Goal: Information Seeking & Learning: Learn about a topic

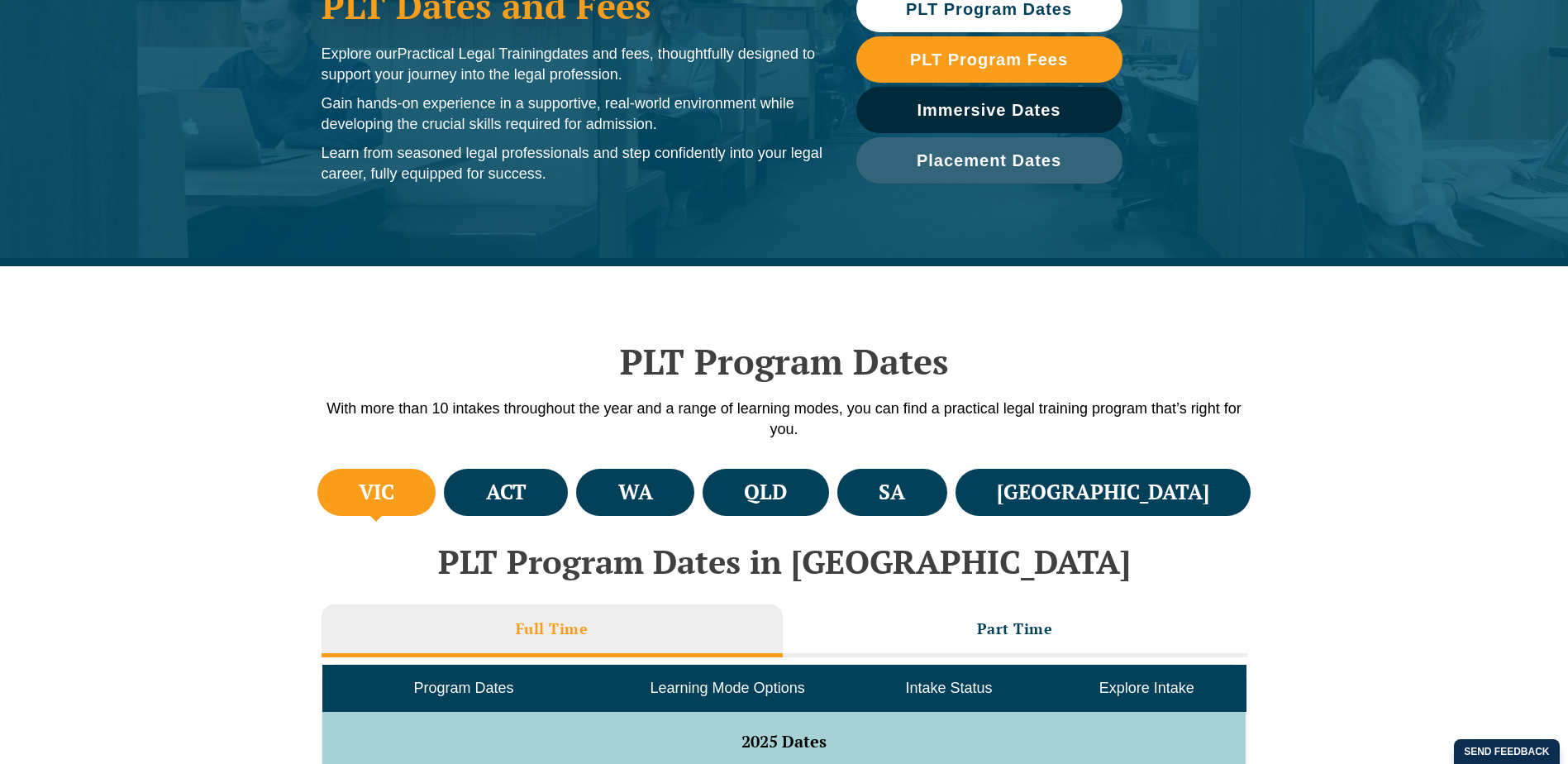
scroll to position [496, 0]
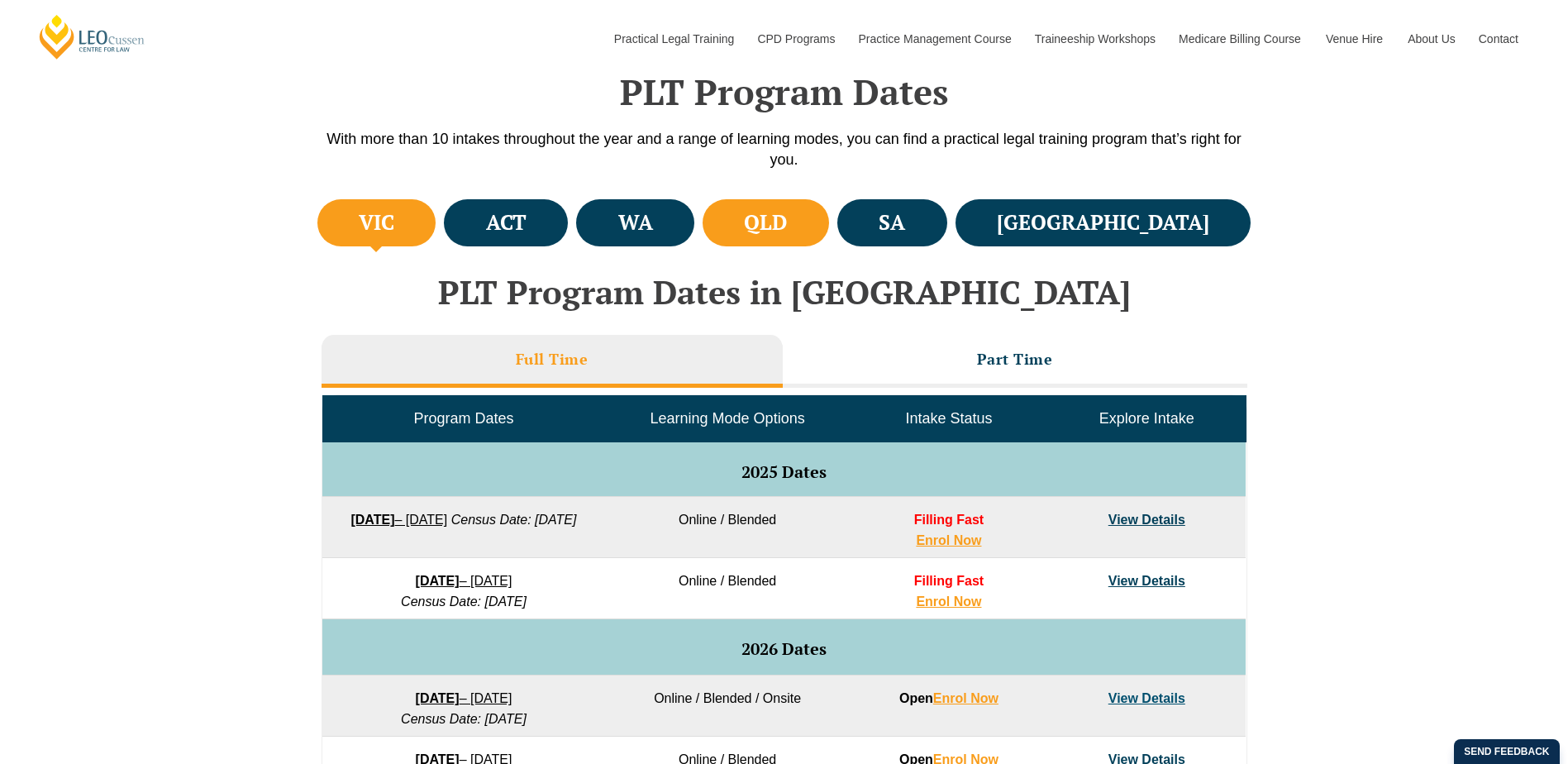
click at [830, 229] on li "QLD" at bounding box center [766, 223] width 127 height 48
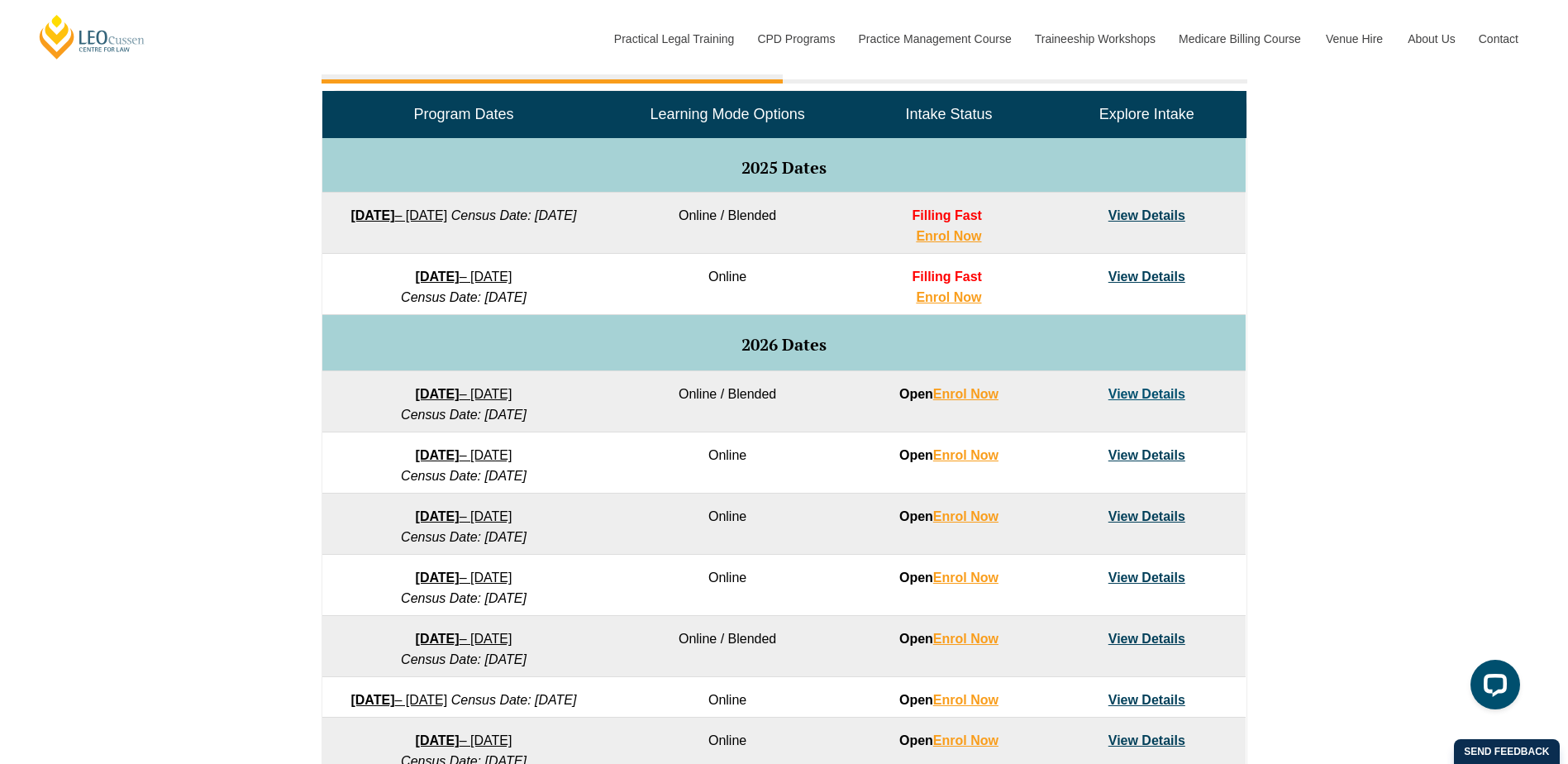
scroll to position [827, 0]
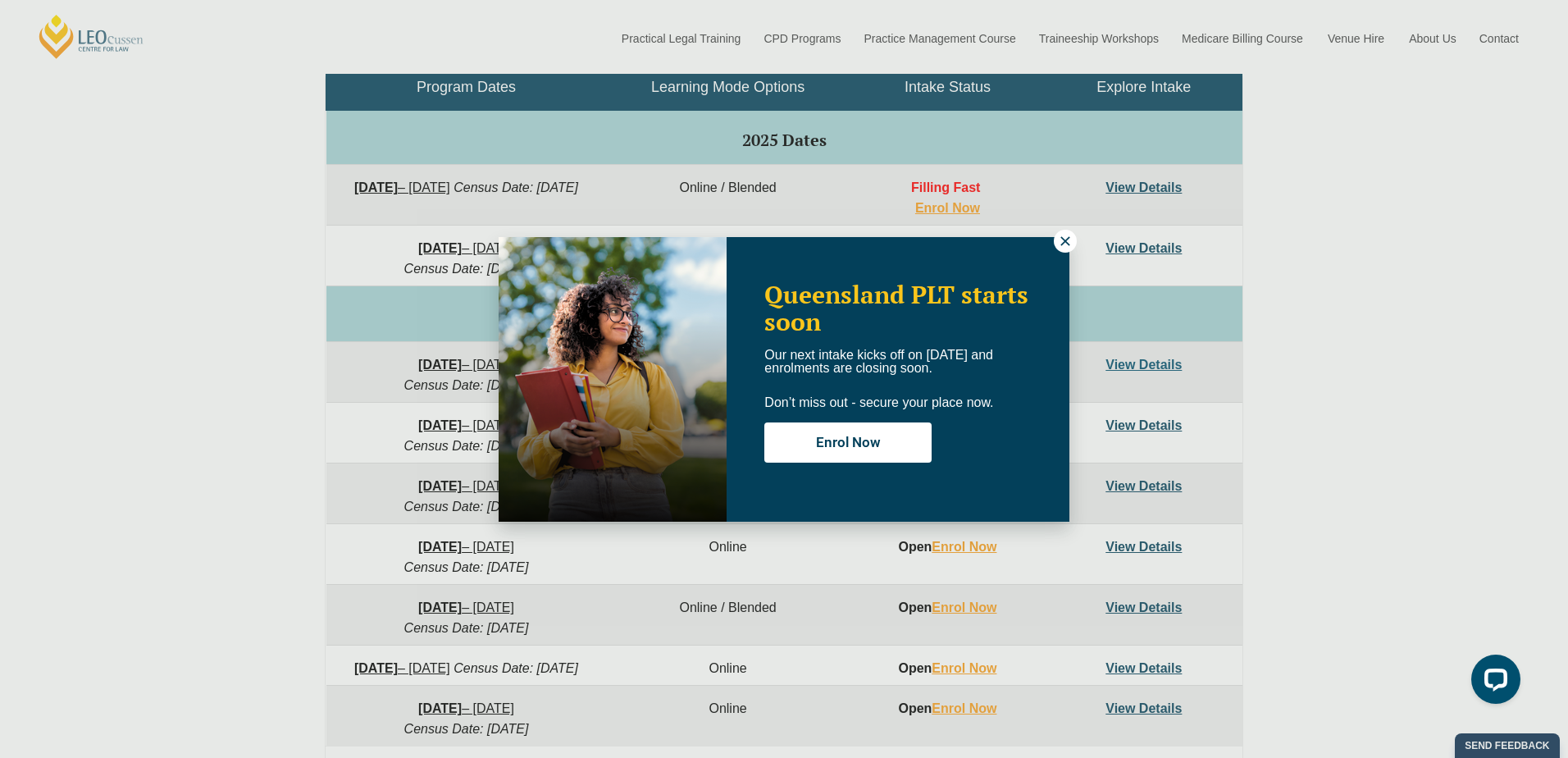
click at [1063, 238] on icon at bounding box center [1065, 241] width 9 height 9
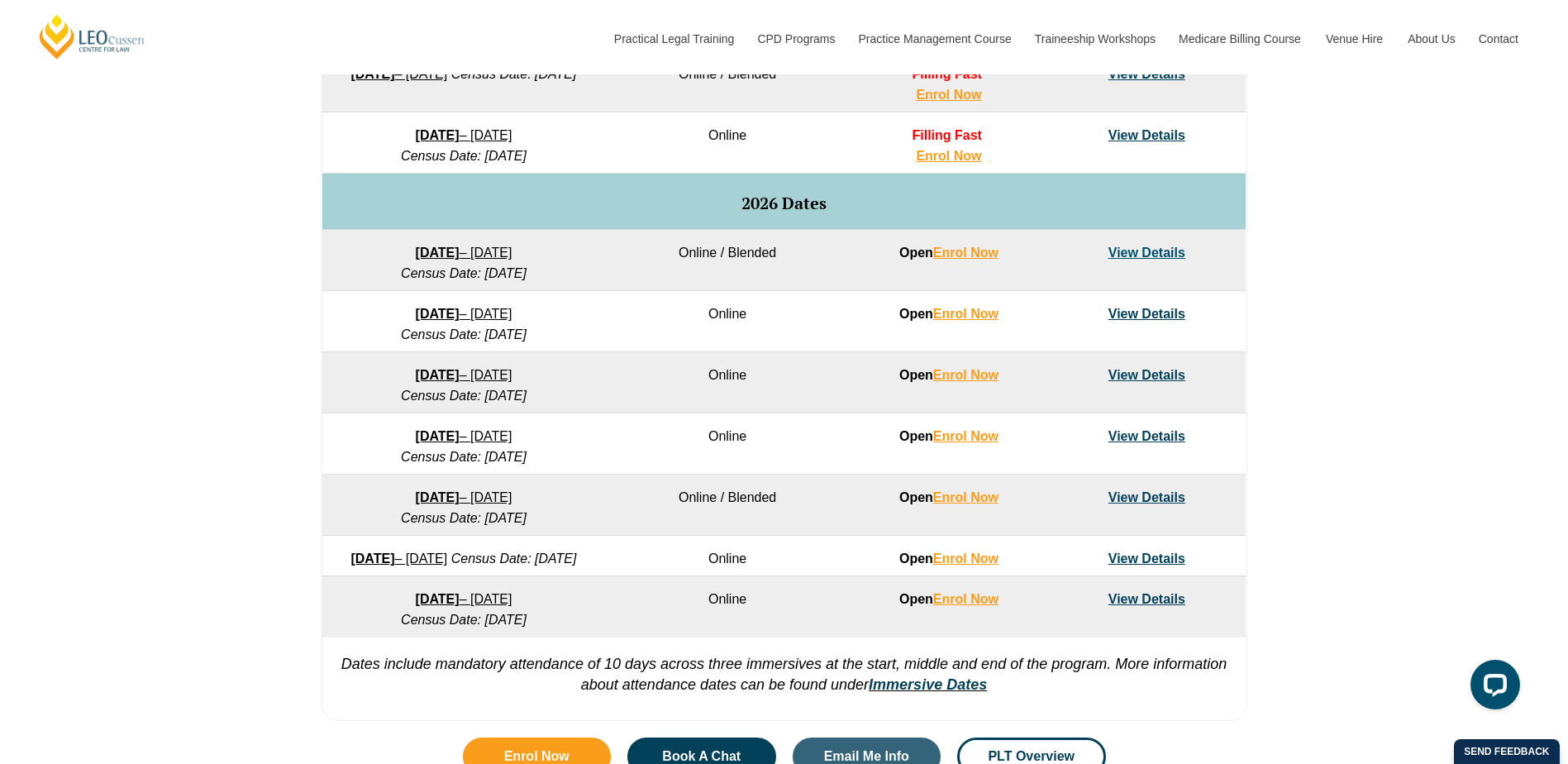
scroll to position [992, 0]
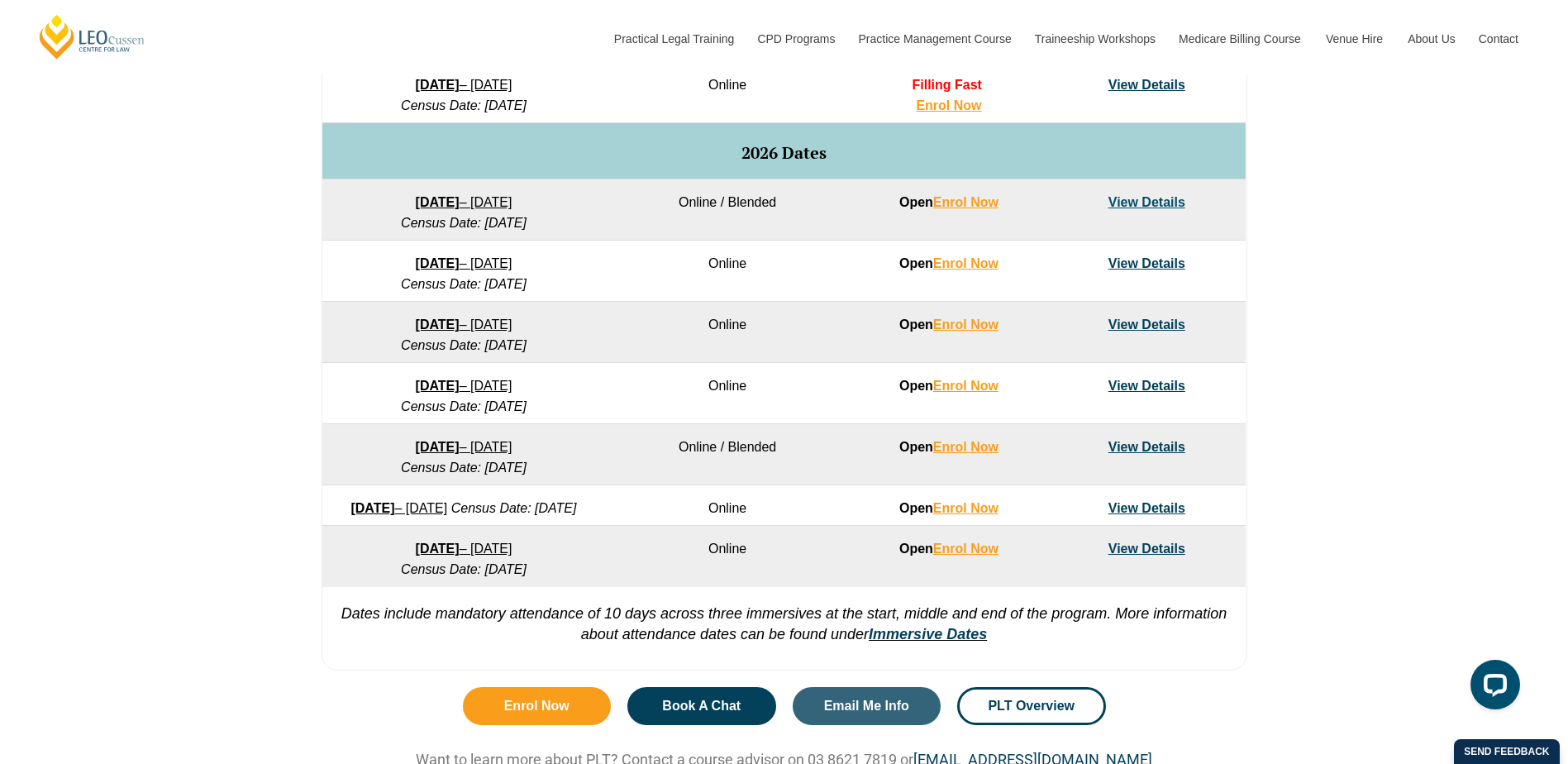
click at [493, 200] on link "27 January 2026 – 12 June 2026" at bounding box center [464, 202] width 97 height 14
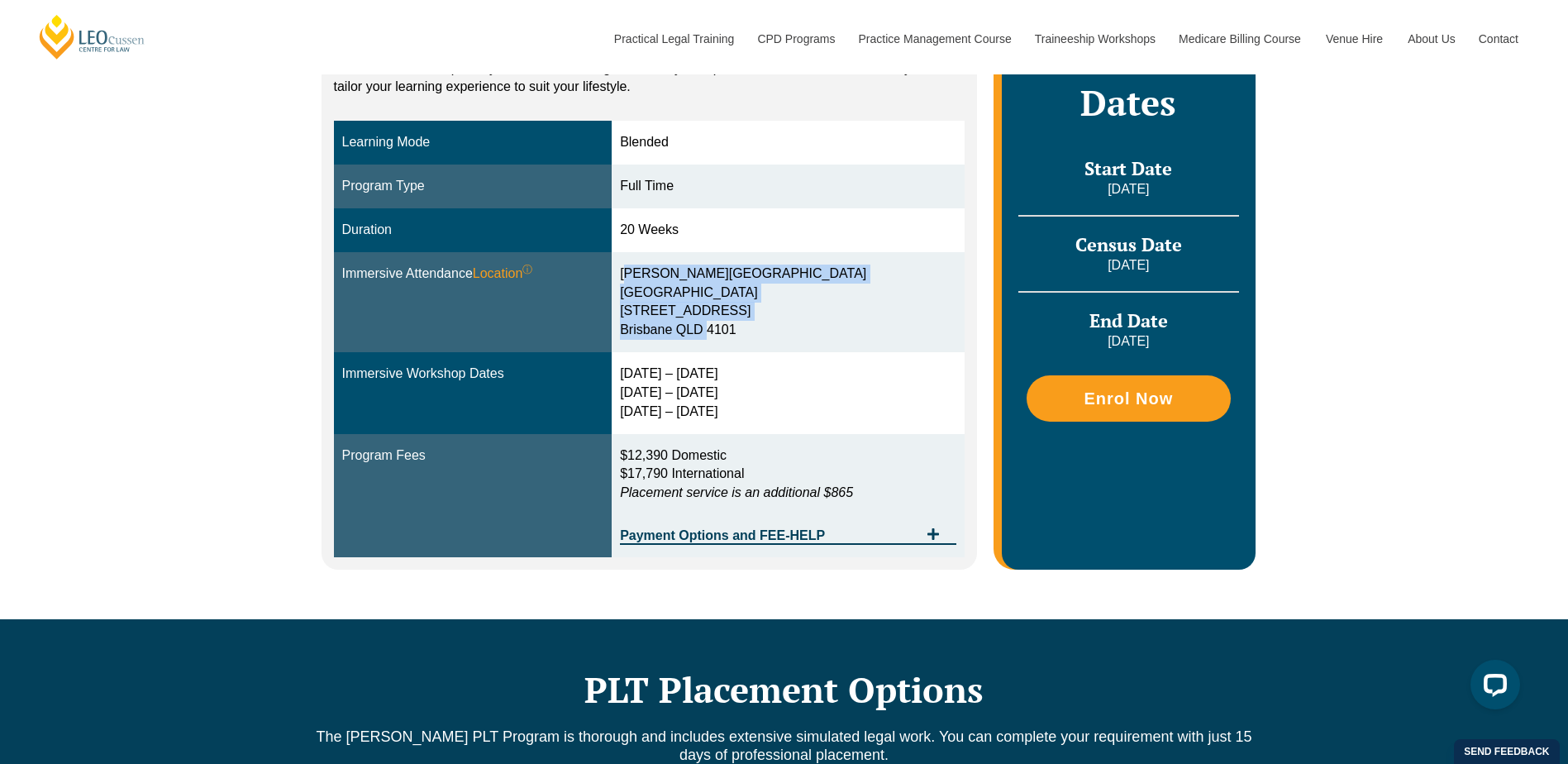
drag, startPoint x: 658, startPoint y: 290, endPoint x: 714, endPoint y: 341, distance: 75.7
click at [714, 341] on td "Griffith University Southbank Campus 223 Grey Street Brisbane QLD 4101" at bounding box center [788, 302] width 353 height 100
click at [268, 340] on div "Blended Online Blended learning combines the flexibility of online study with t…" at bounding box center [784, 256] width 1568 height 727
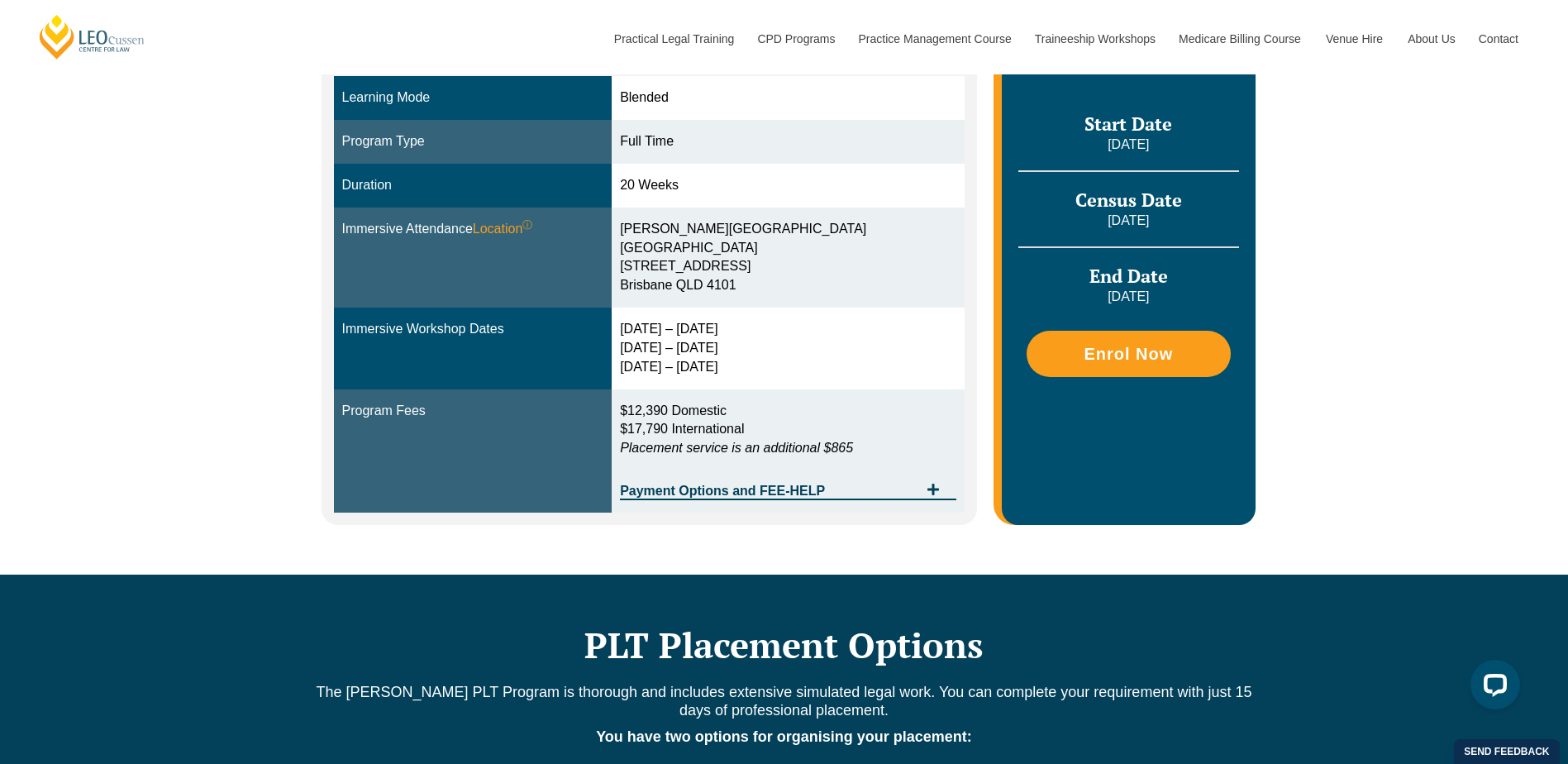
scroll to position [413, 0]
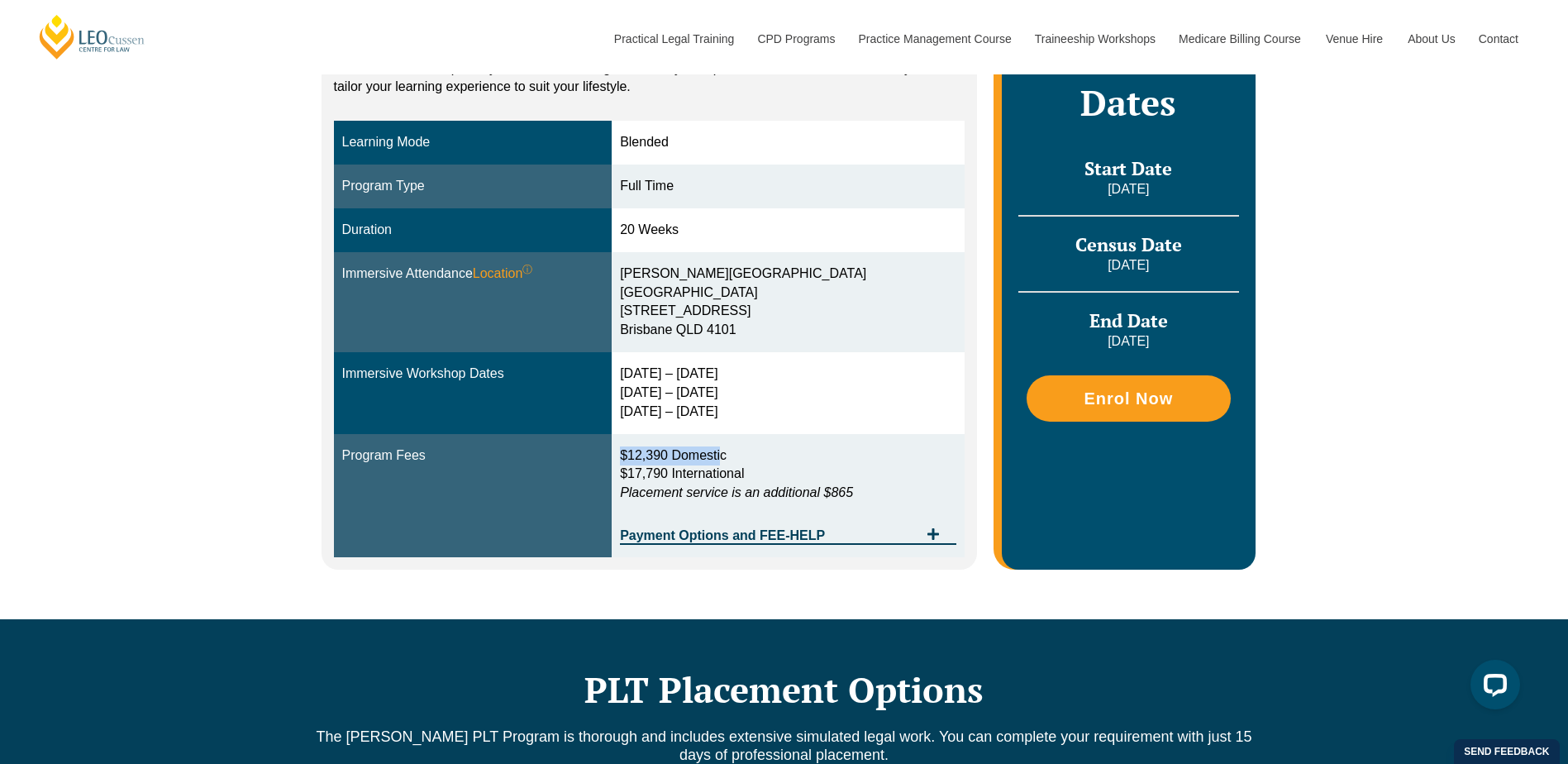
drag, startPoint x: 622, startPoint y: 457, endPoint x: 731, endPoint y: 449, distance: 109.3
click at [729, 449] on td "$12,390 Domestic $17,790 International Placement service is an additional $865 …" at bounding box center [788, 496] width 353 height 124
click at [1397, 326] on div "Blended Online Blended learning combines the flexibility of online study with t…" at bounding box center [784, 256] width 1568 height 727
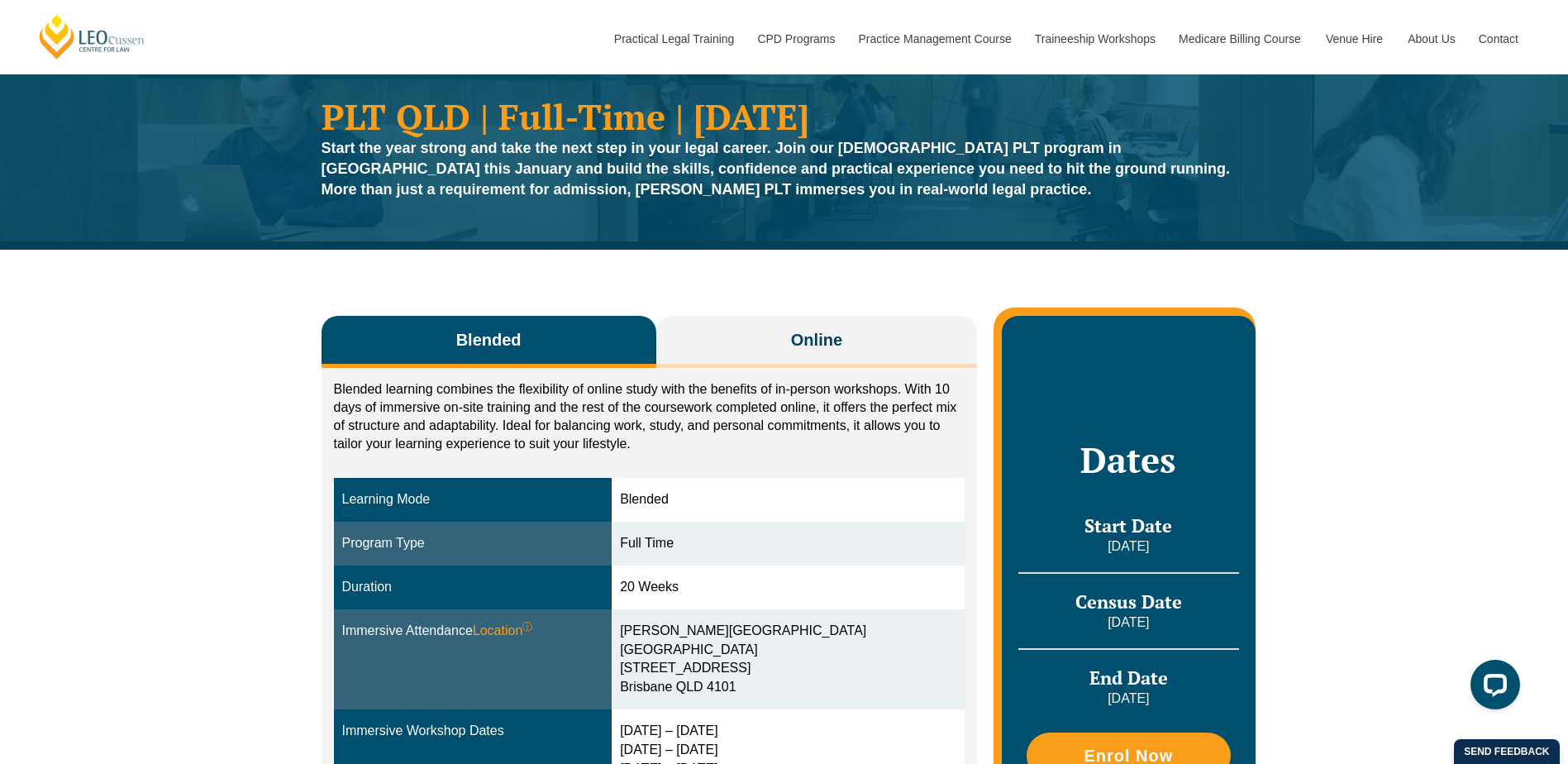
scroll to position [166, 0]
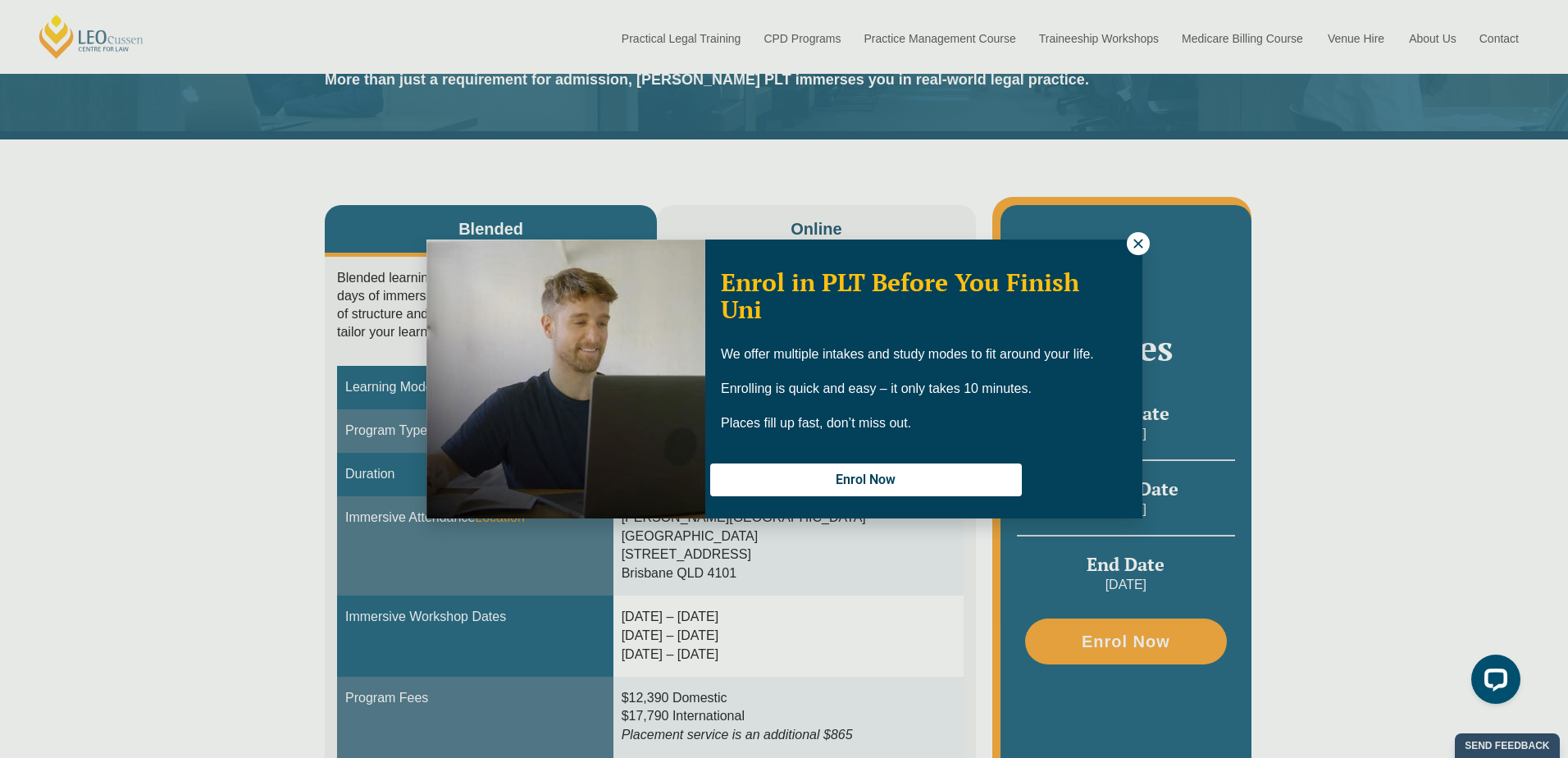
click at [1129, 244] on button at bounding box center [1138, 244] width 23 height 23
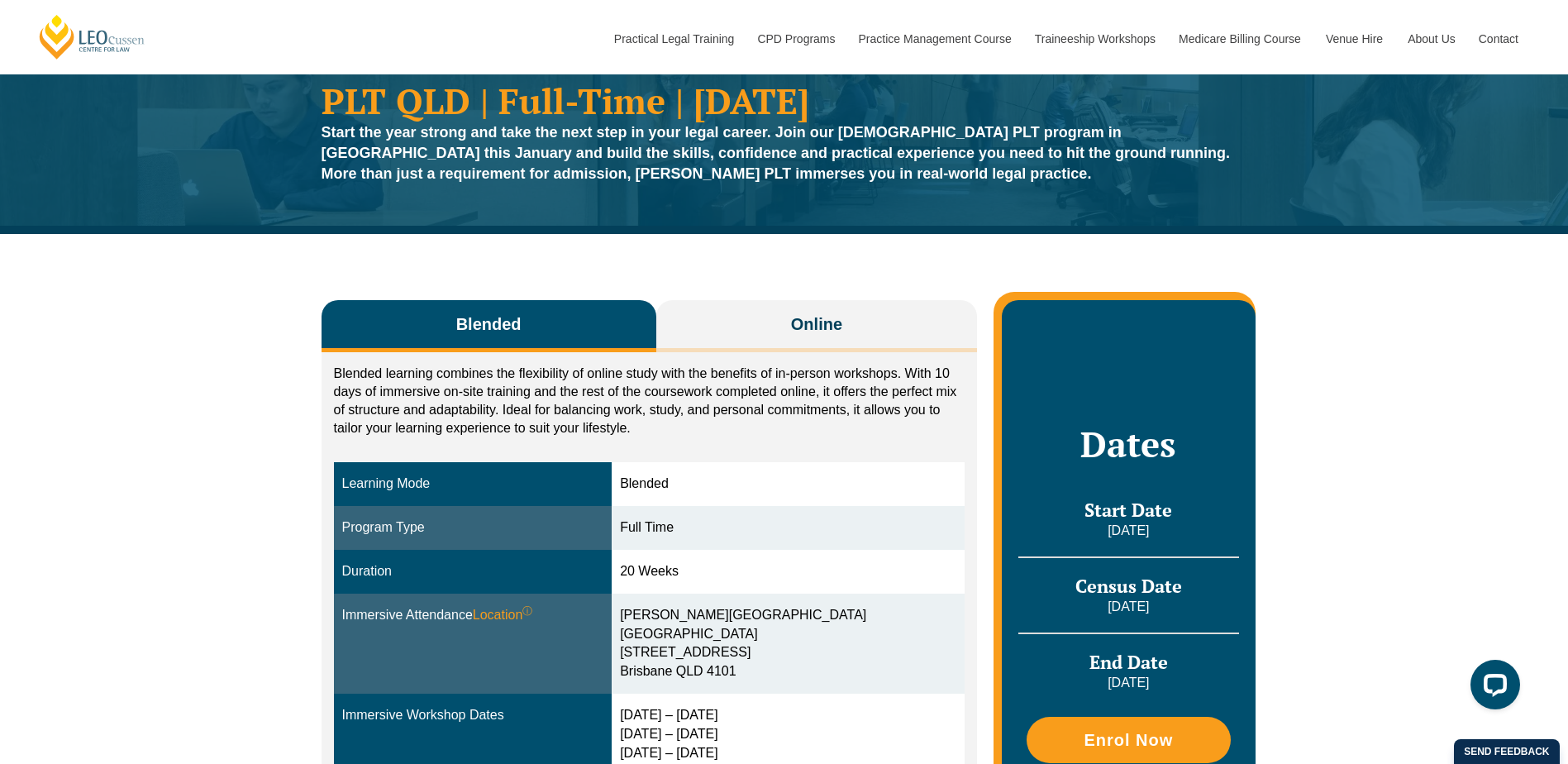
scroll to position [0, 0]
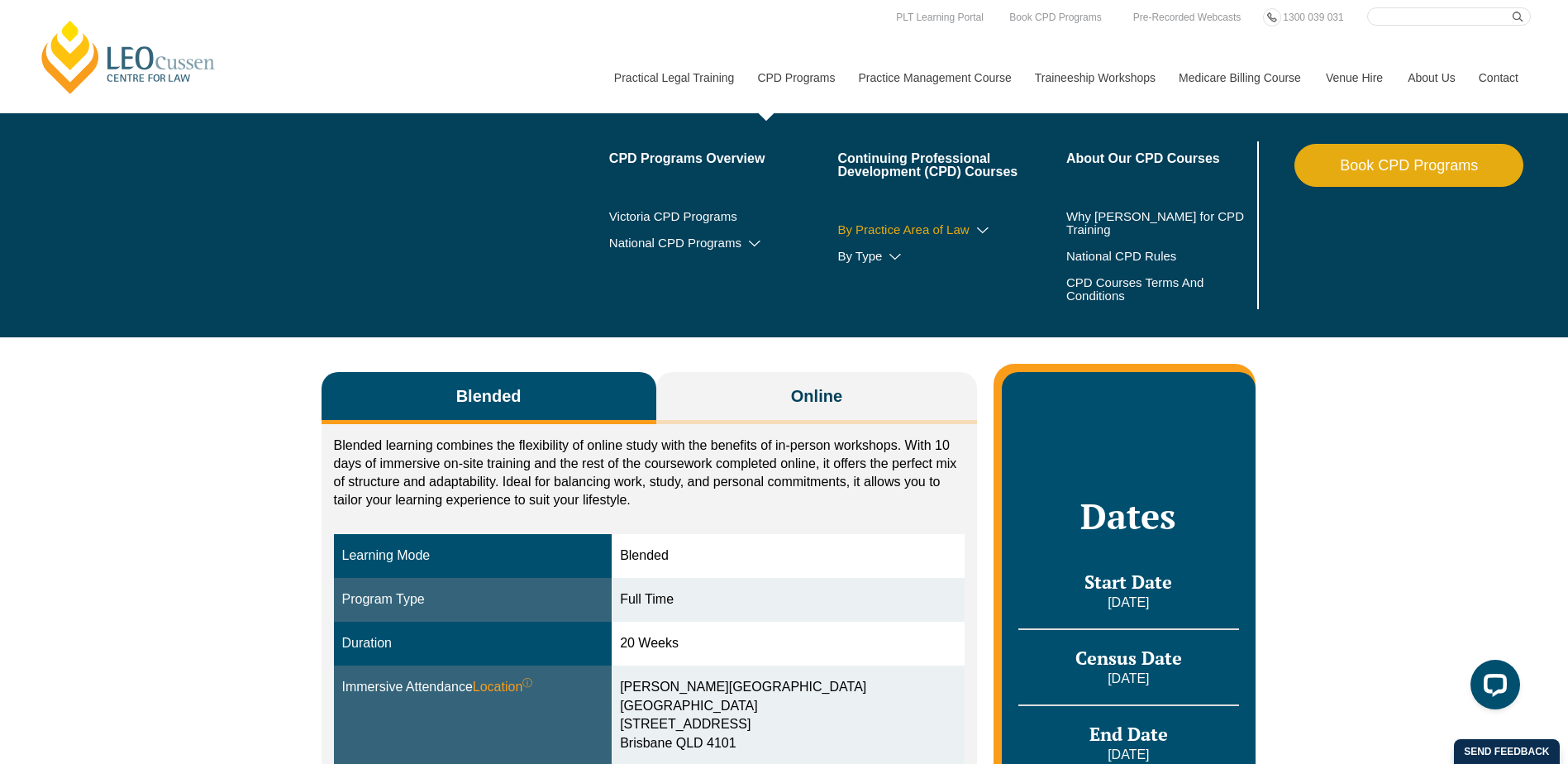
click at [960, 229] on link "By Practice Area of Law" at bounding box center [951, 230] width 229 height 13
click at [986, 230] on icon at bounding box center [982, 230] width 16 height 11
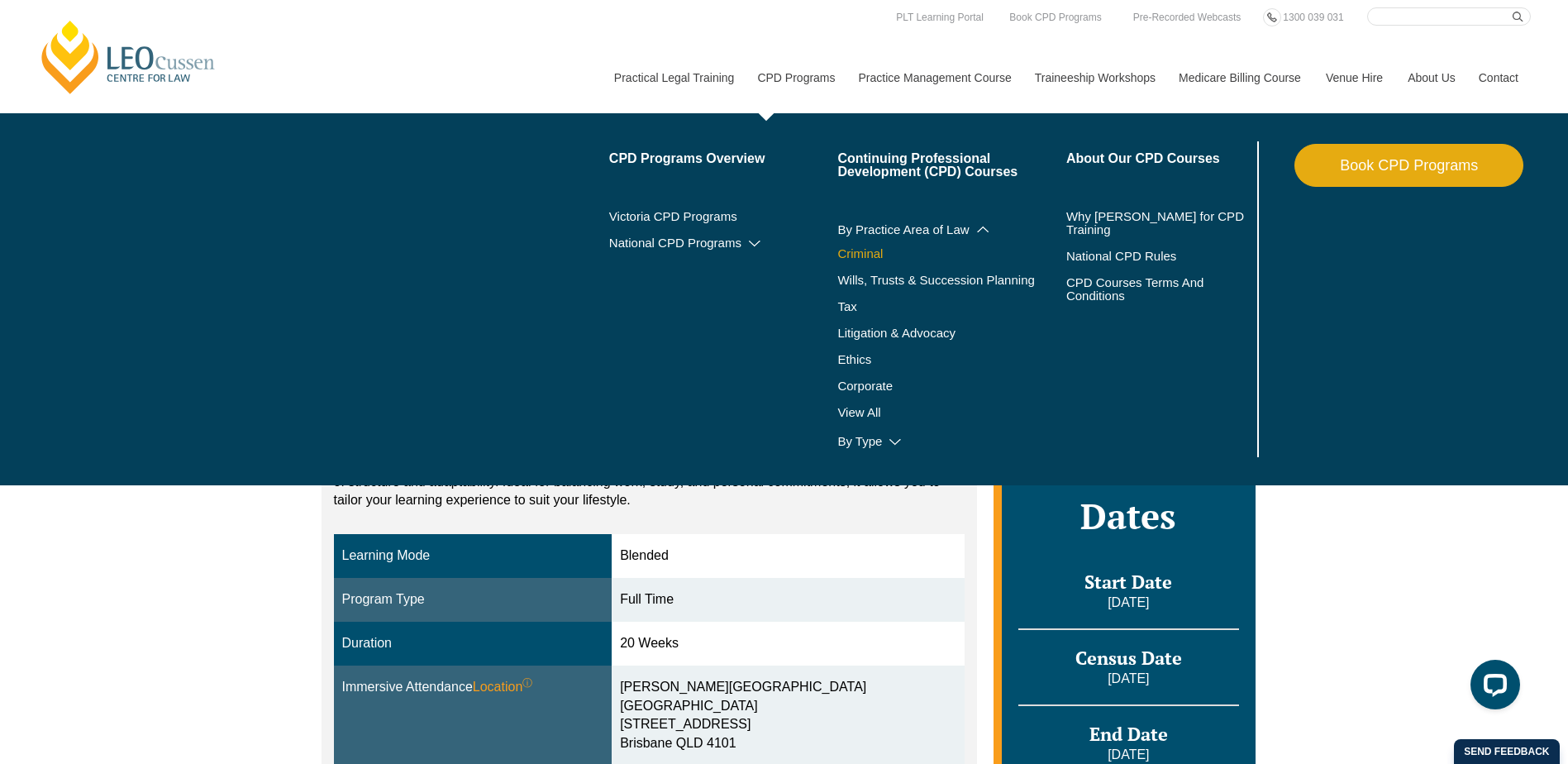
click at [862, 255] on link "Criminal" at bounding box center [951, 254] width 229 height 13
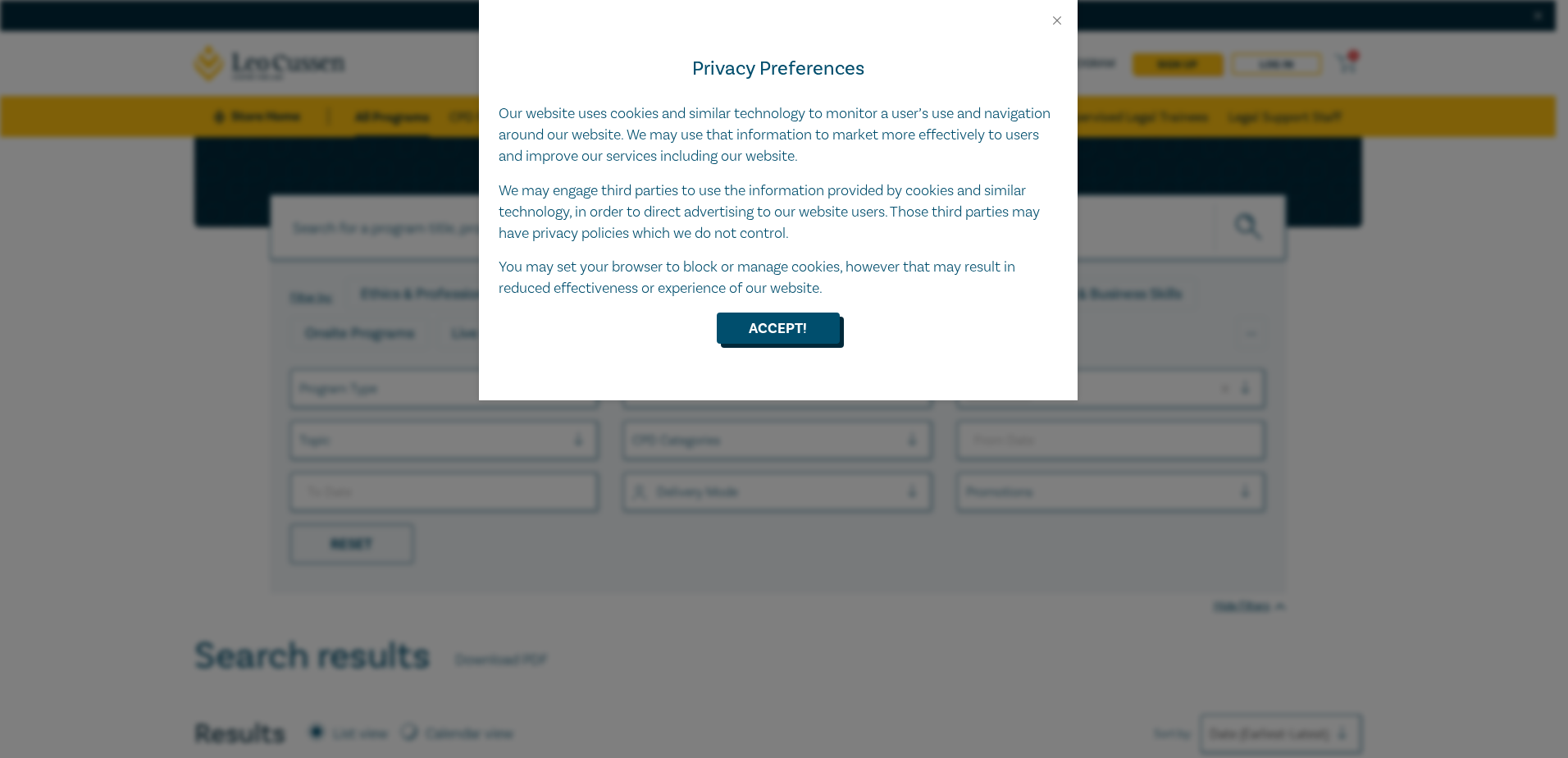
click at [822, 328] on button "Accept!" at bounding box center [778, 328] width 123 height 31
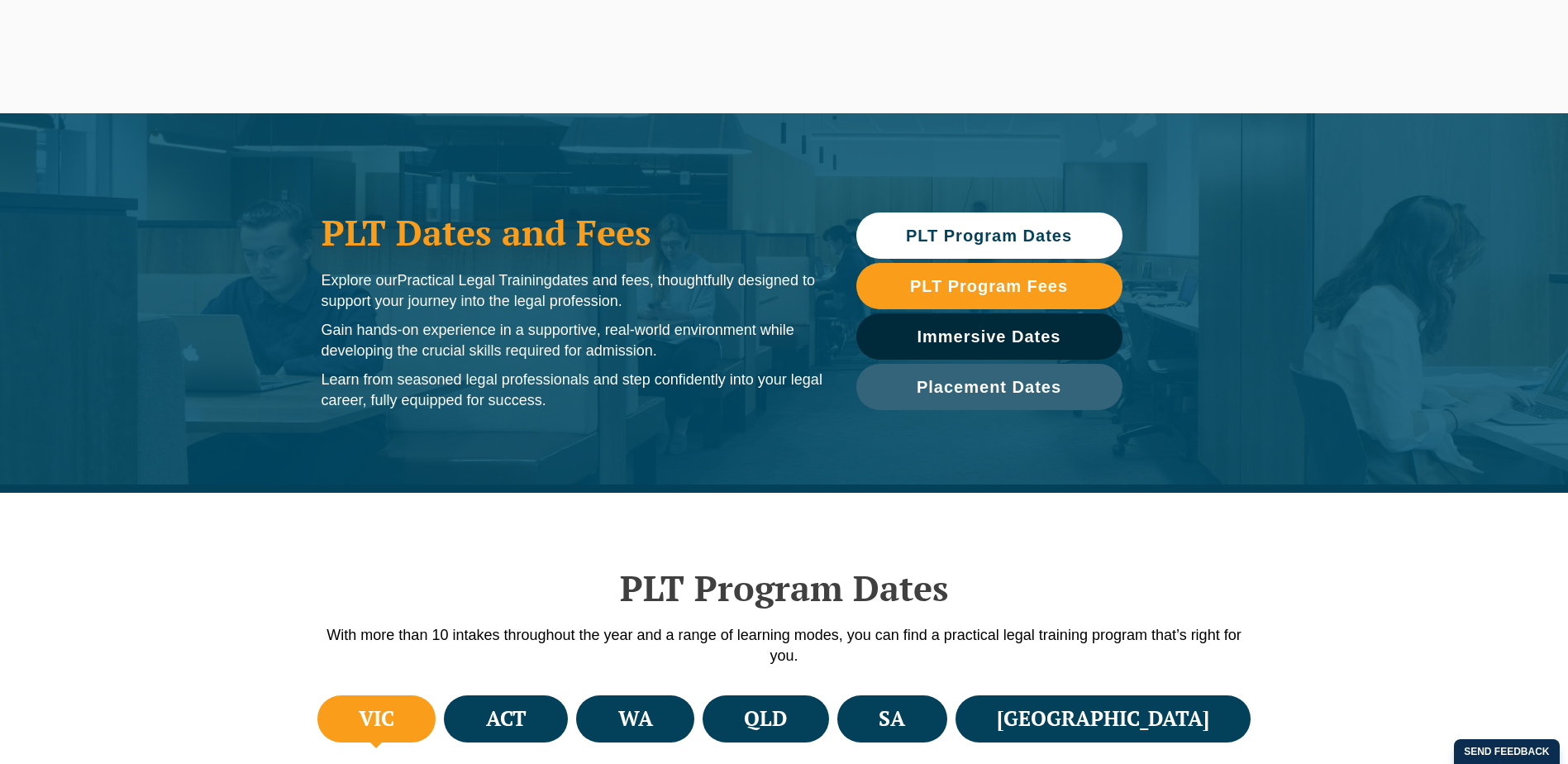
click at [1362, 558] on div "PLT Program Dates With more than 10 intakes throughout the year and a range of …" at bounding box center [784, 592] width 1568 height 199
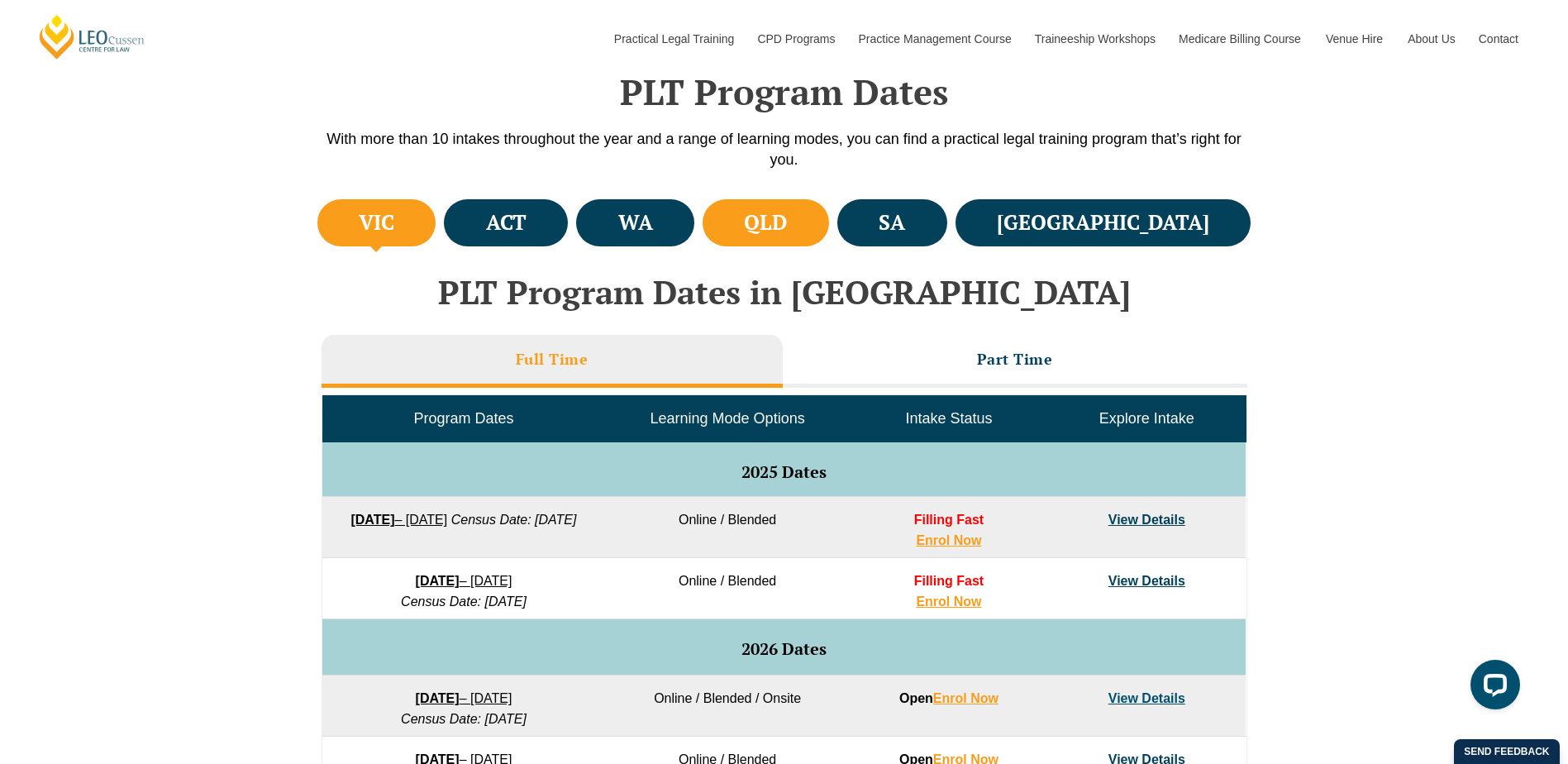
click at [787, 217] on h4 "QLD" at bounding box center [765, 223] width 43 height 28
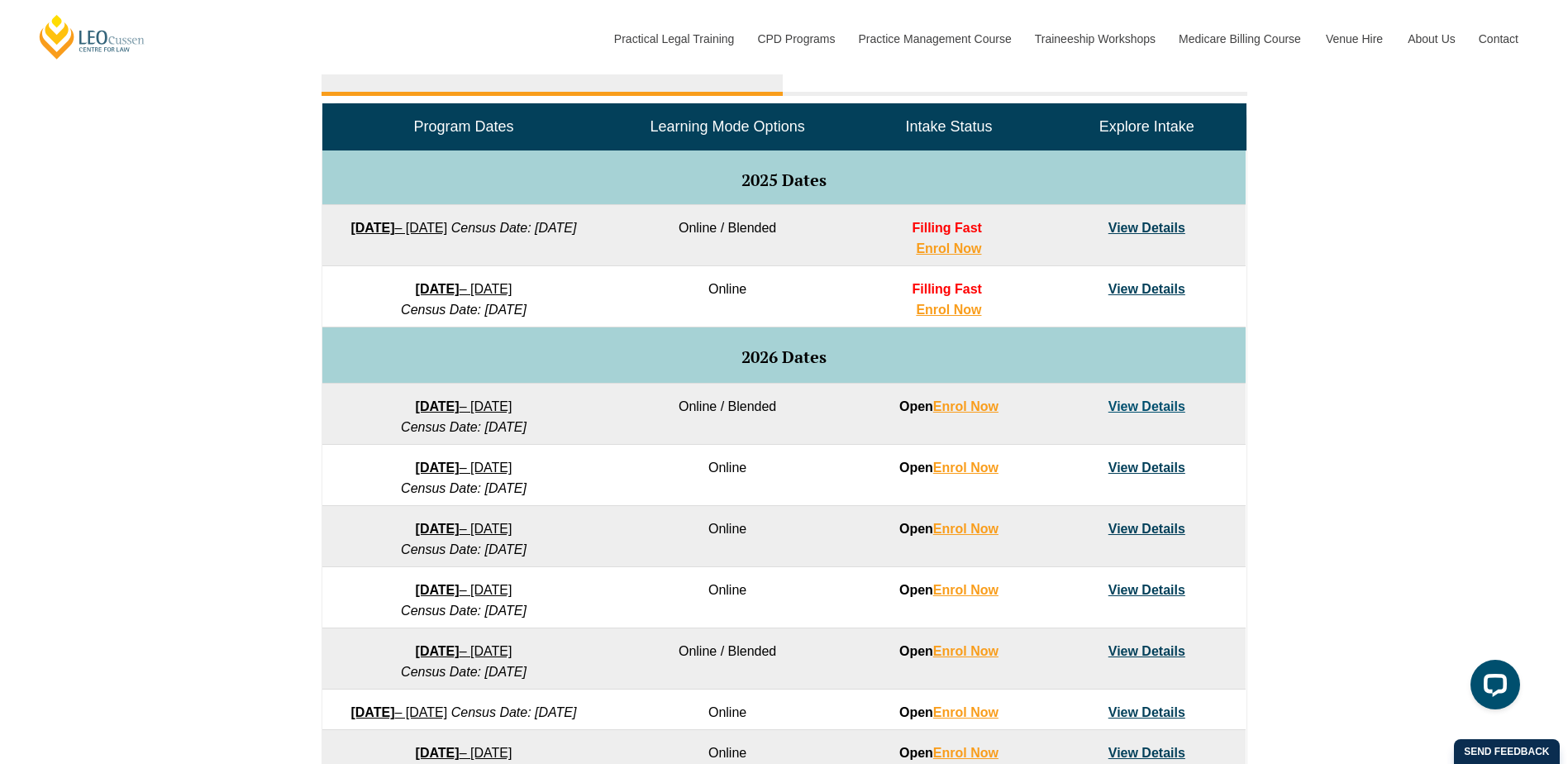
scroll to position [827, 0]
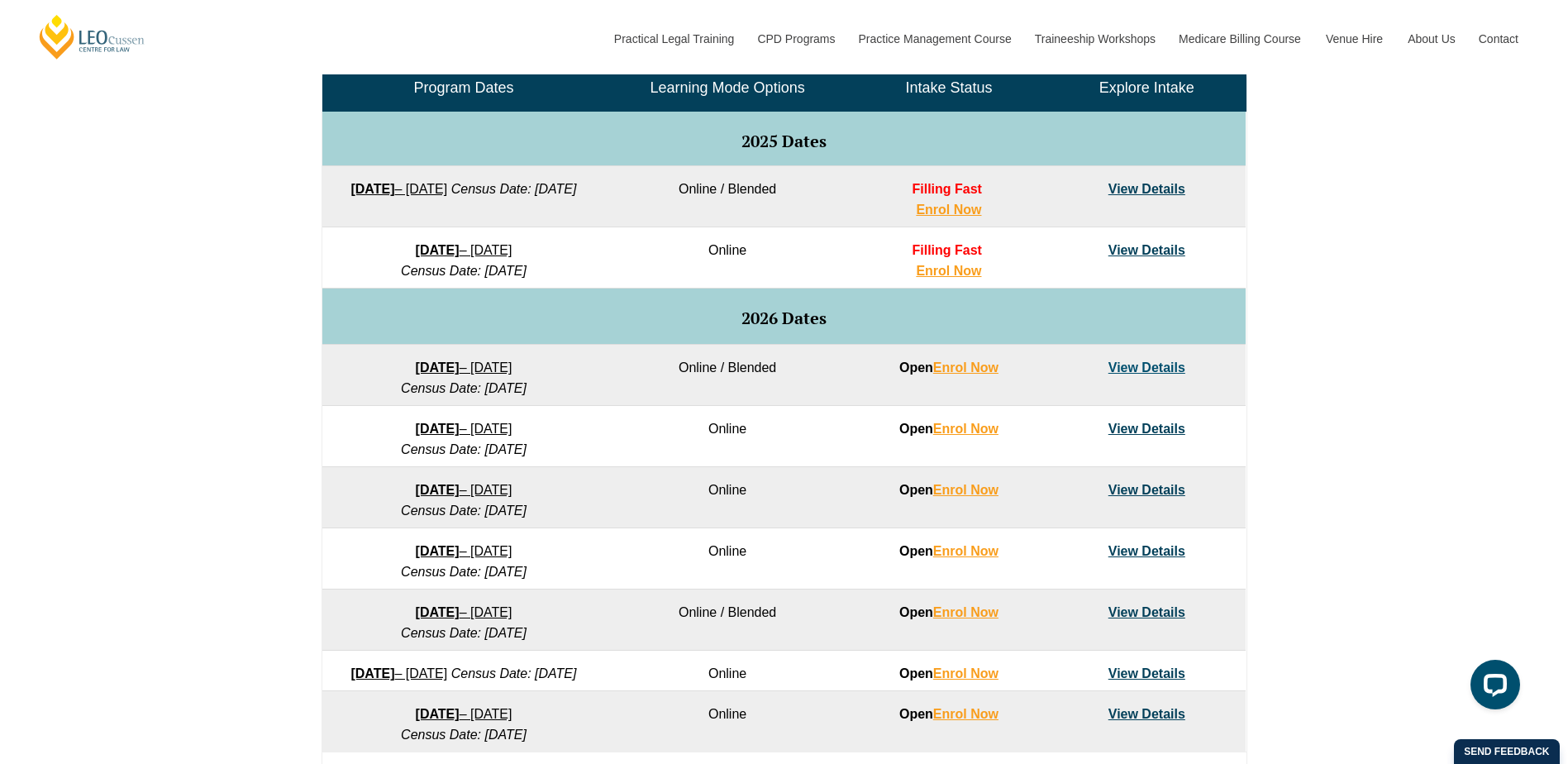
click at [513, 365] on link "27 January 2026 – 12 June 2026" at bounding box center [464, 367] width 97 height 14
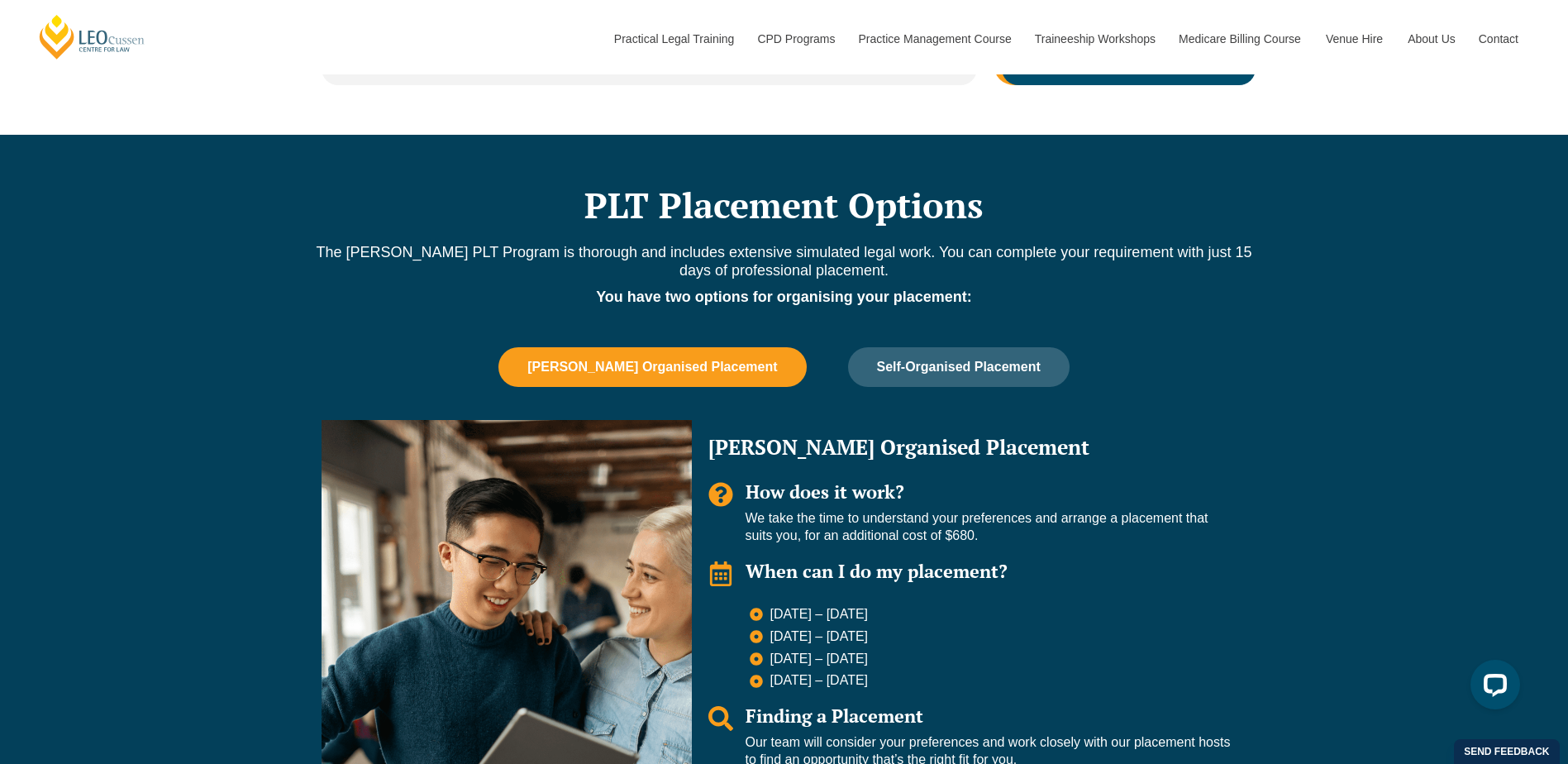
scroll to position [1157, 0]
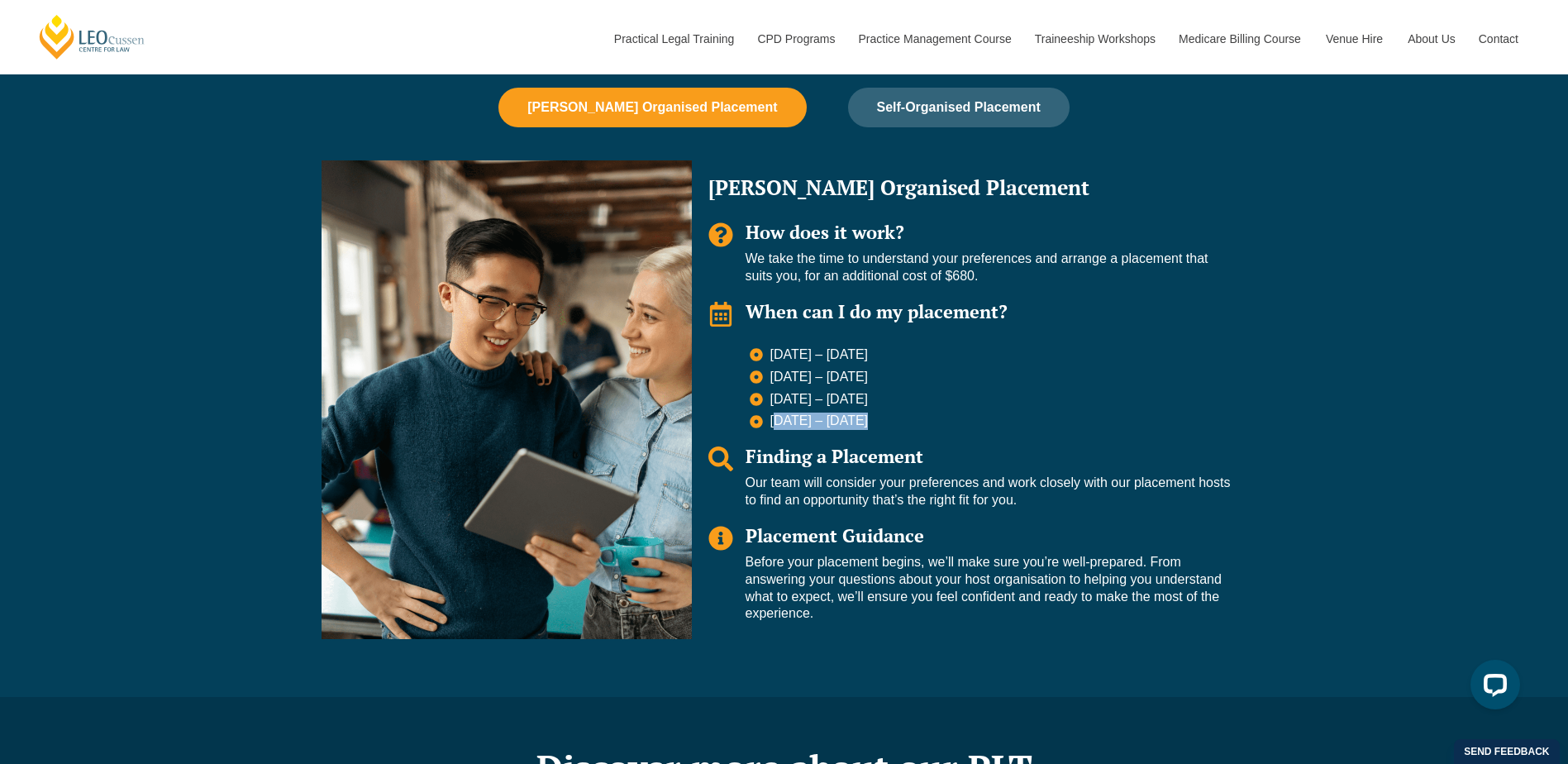
drag, startPoint x: 777, startPoint y: 422, endPoint x: 881, endPoint y: 421, distance: 104.0
click at [881, 421] on li "[DATE] – [DATE]" at bounding box center [990, 421] width 481 height 17
click at [1183, 424] on li "[DATE] – [DATE]" at bounding box center [990, 421] width 481 height 17
drag, startPoint x: 800, startPoint y: 399, endPoint x: 874, endPoint y: 399, distance: 74.0
click at [874, 399] on li "9 – 27 Nov 2026" at bounding box center [990, 401] width 481 height 20
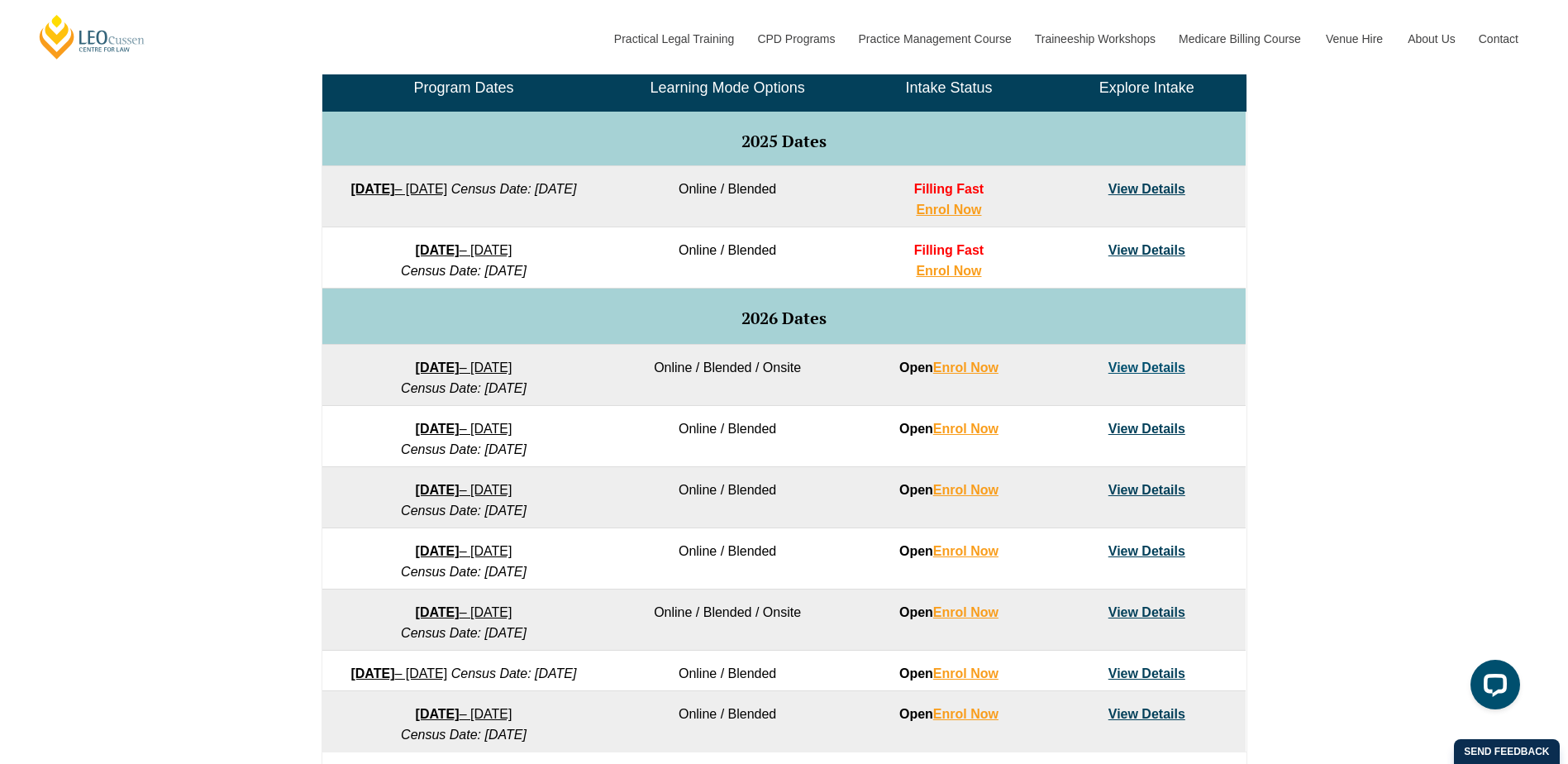
click at [1145, 195] on link "View Details" at bounding box center [1147, 188] width 77 height 14
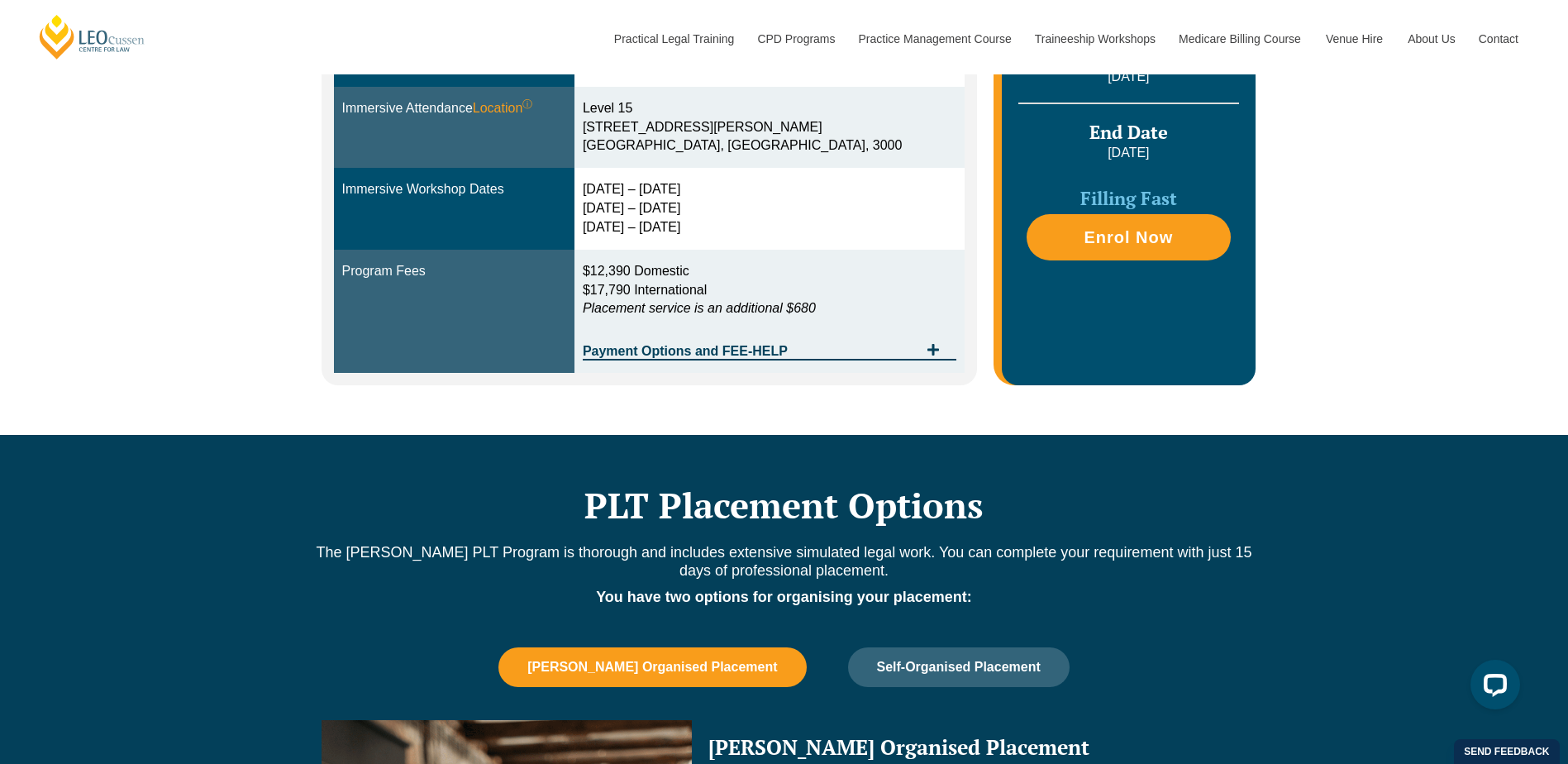
scroll to position [83, 0]
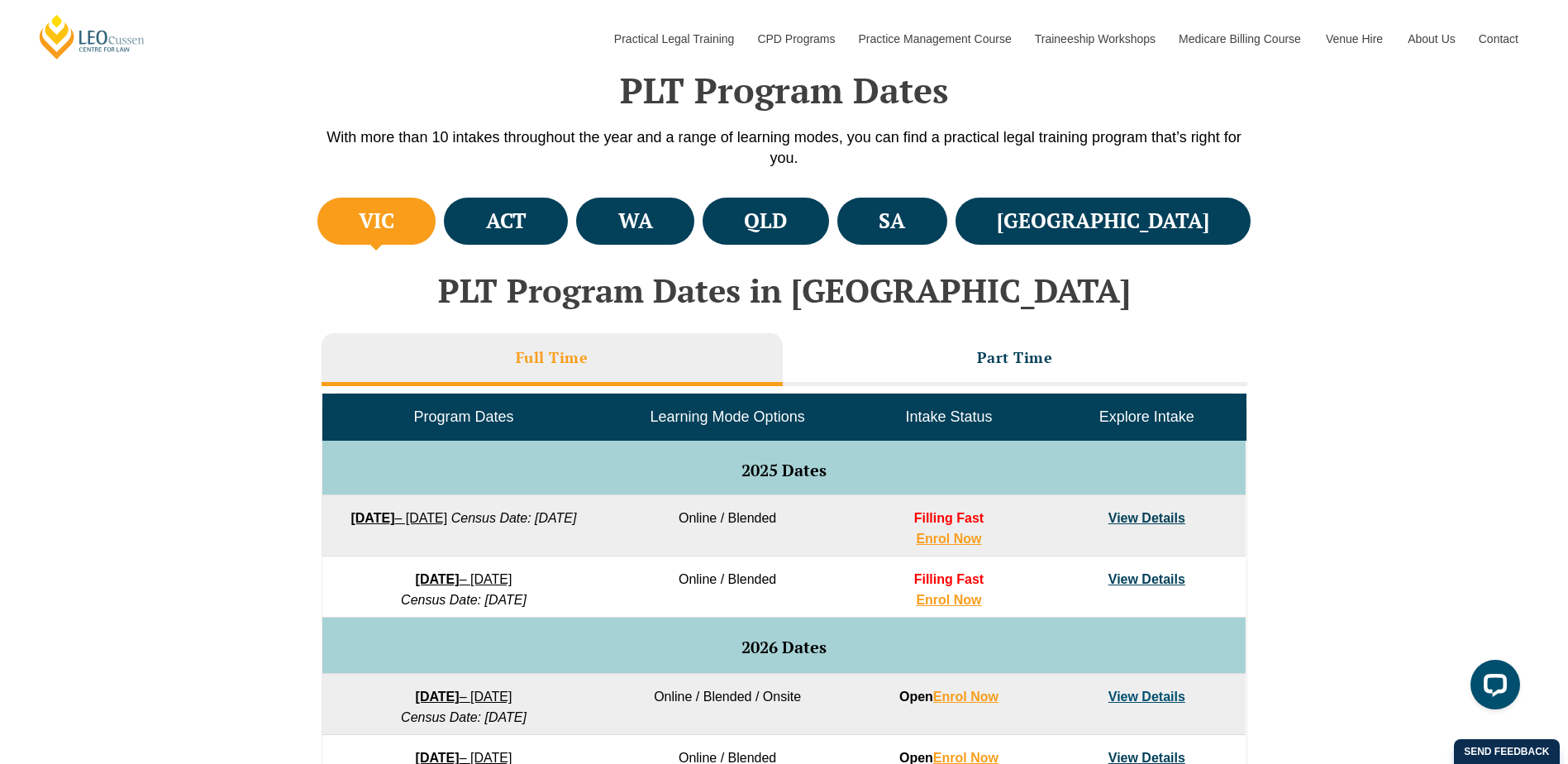
scroll to position [496, 0]
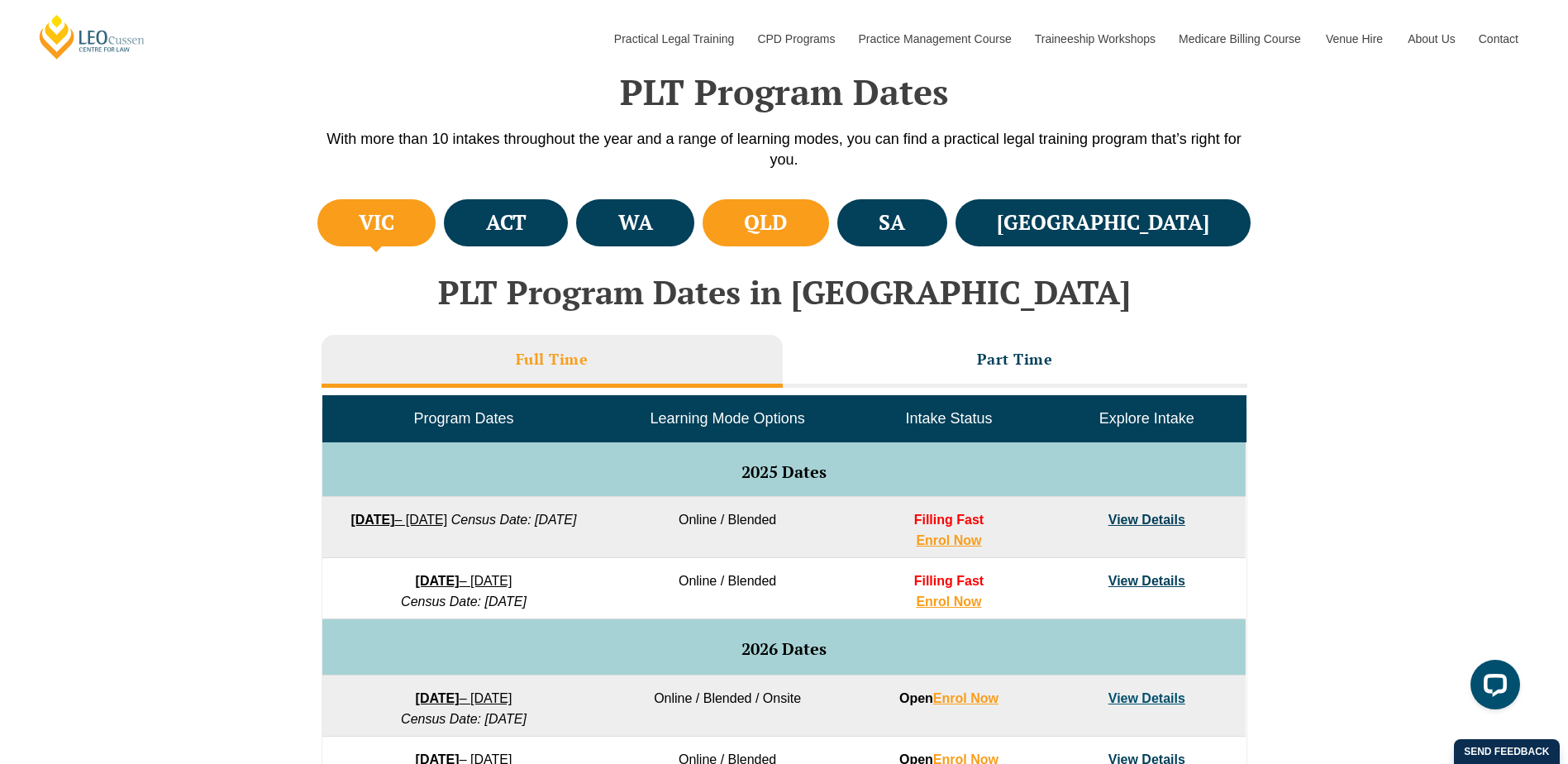
click at [787, 223] on h4 "QLD" at bounding box center [765, 223] width 43 height 28
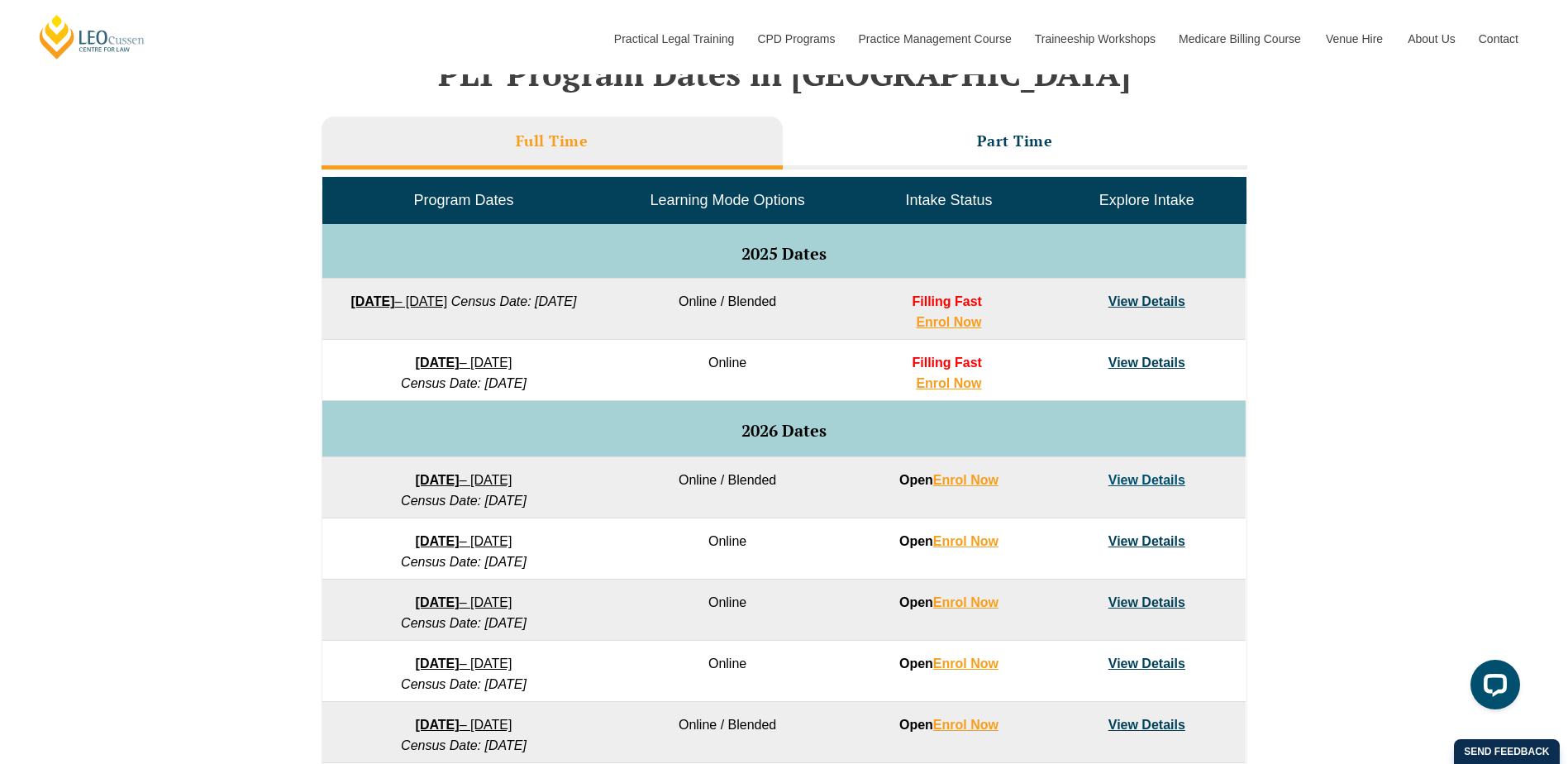
scroll to position [744, 0]
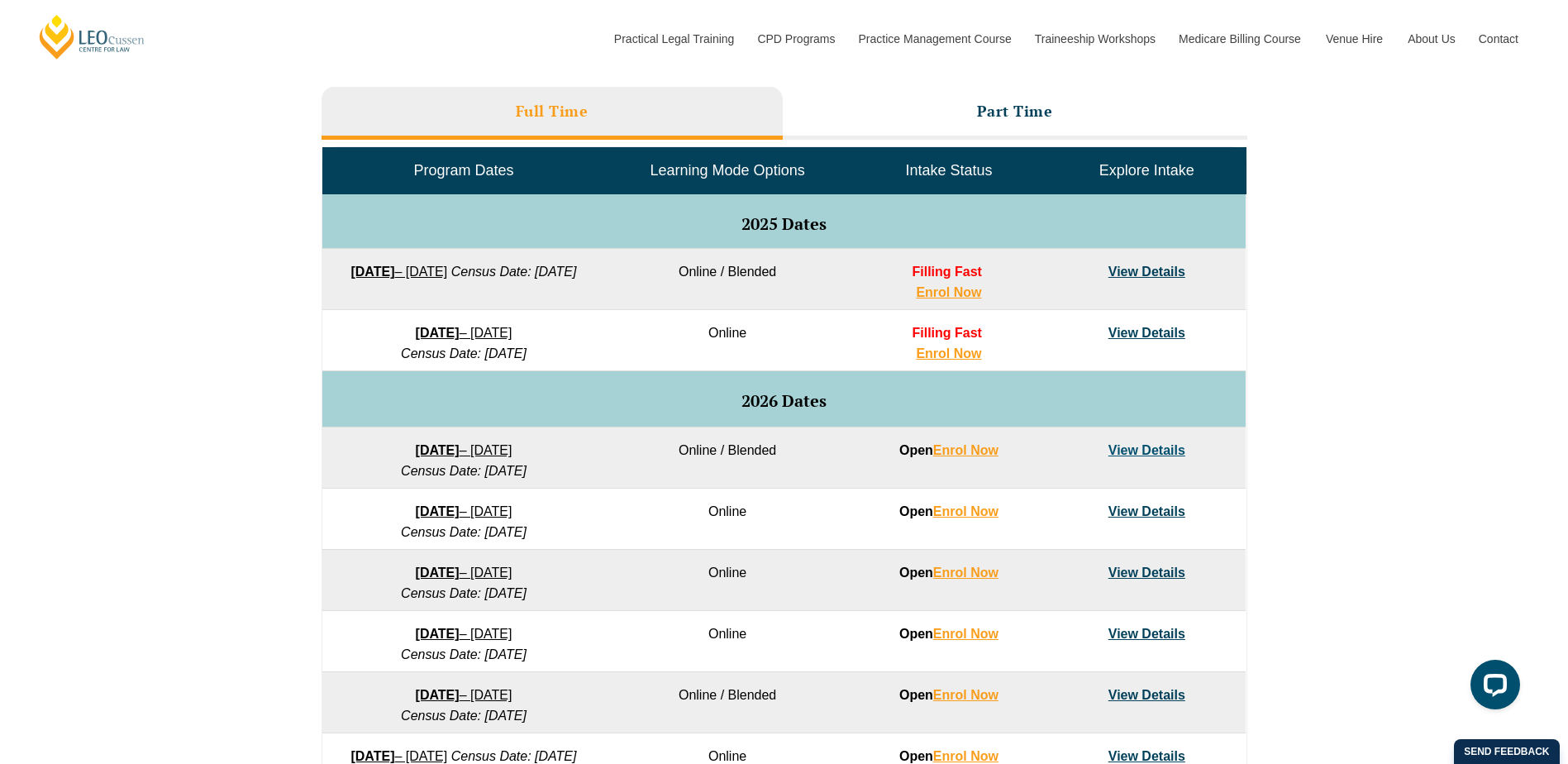
click at [460, 327] on strong "8 December 2025" at bounding box center [438, 332] width 44 height 14
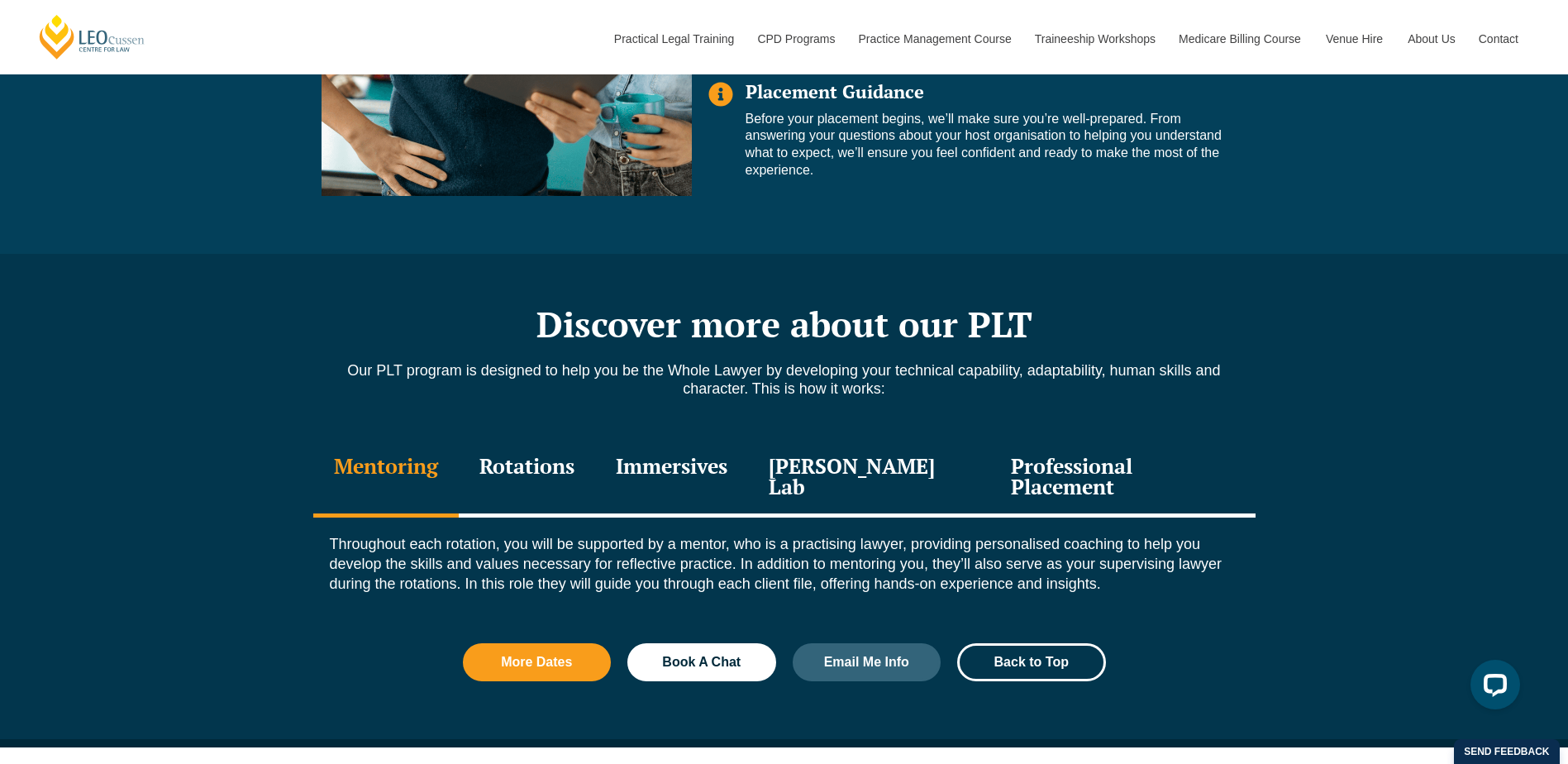
scroll to position [1736, 0]
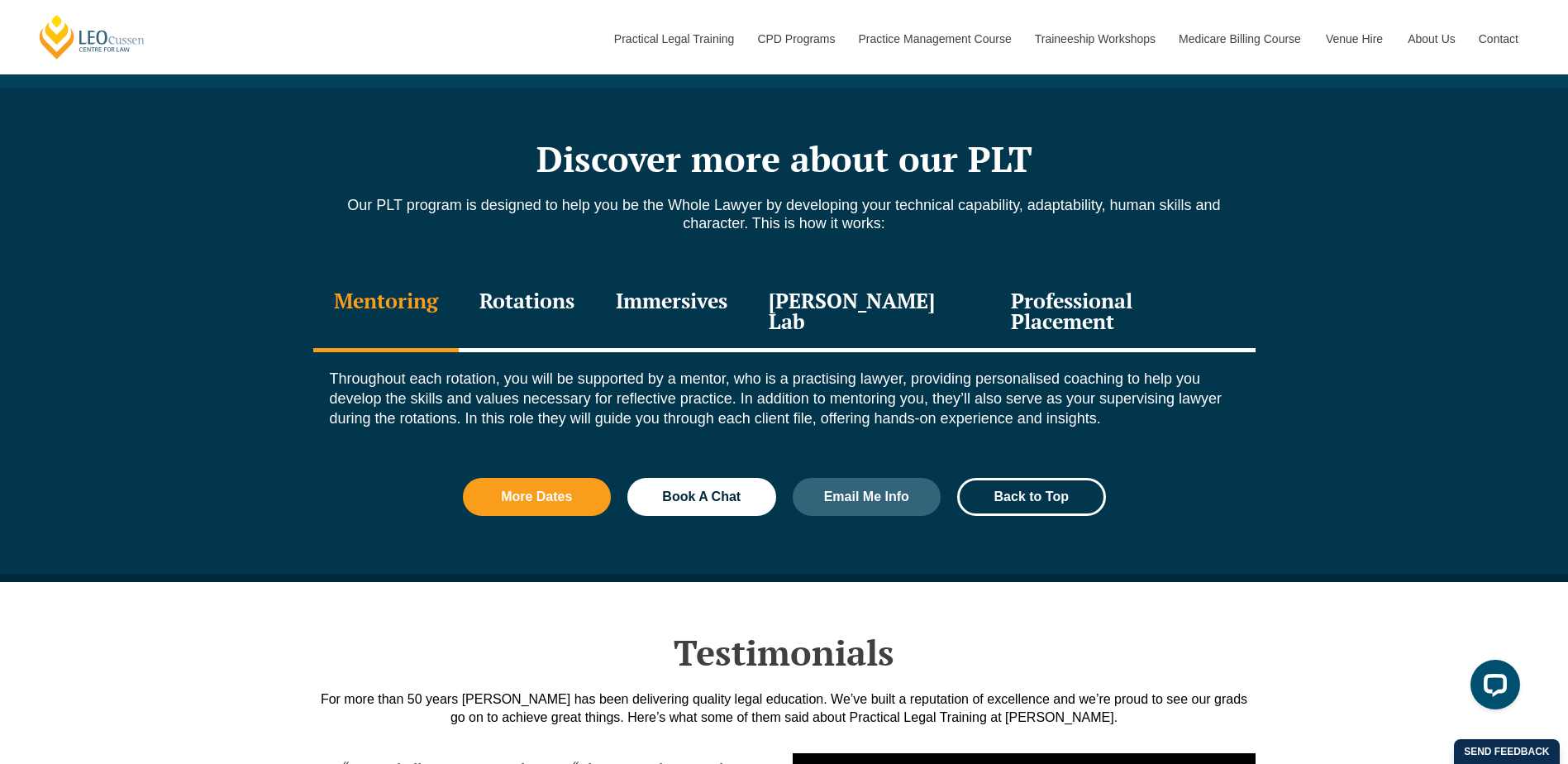
click at [1089, 300] on div "Professional Placement" at bounding box center [1123, 313] width 265 height 79
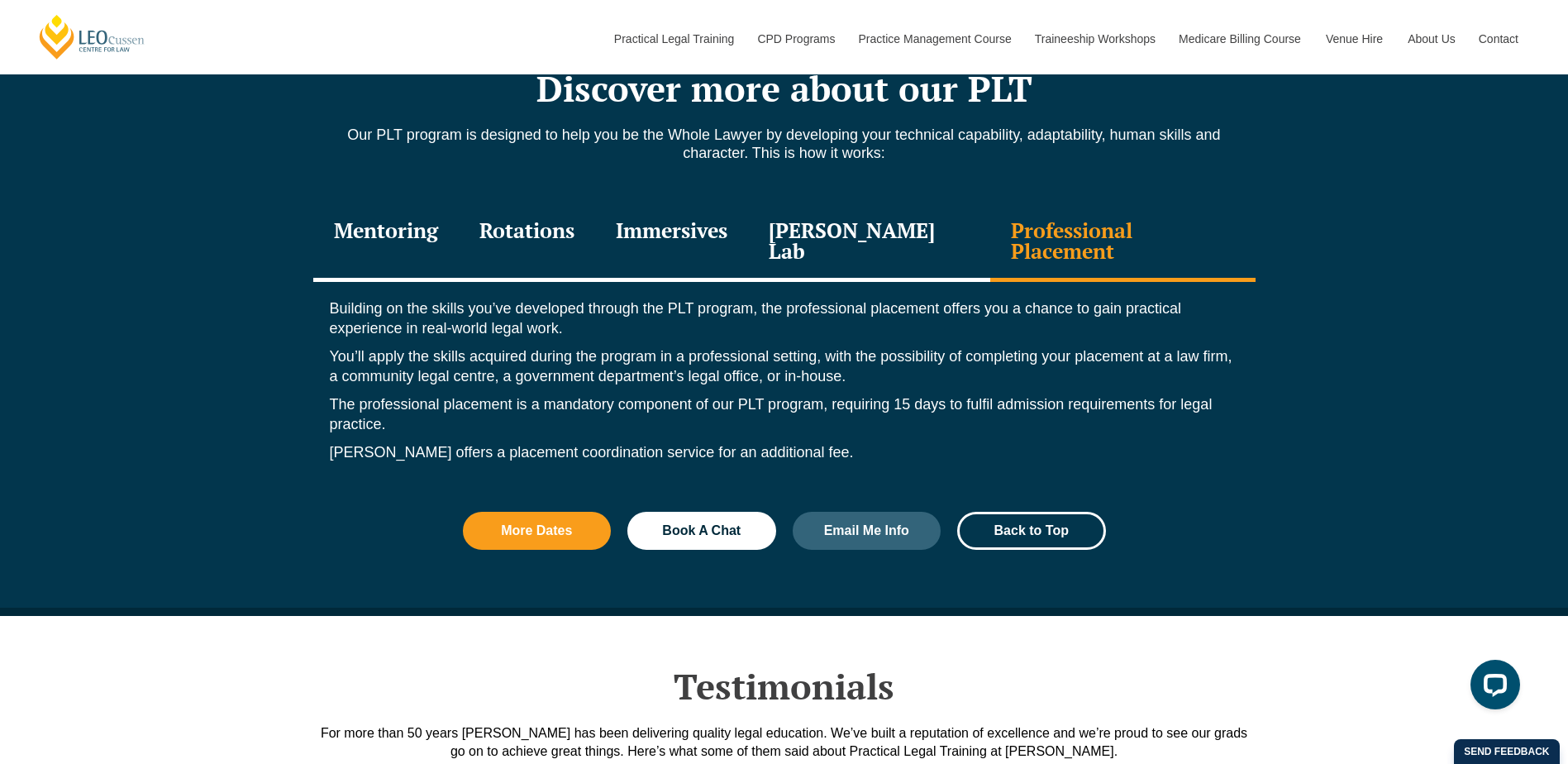
scroll to position [1901, 0]
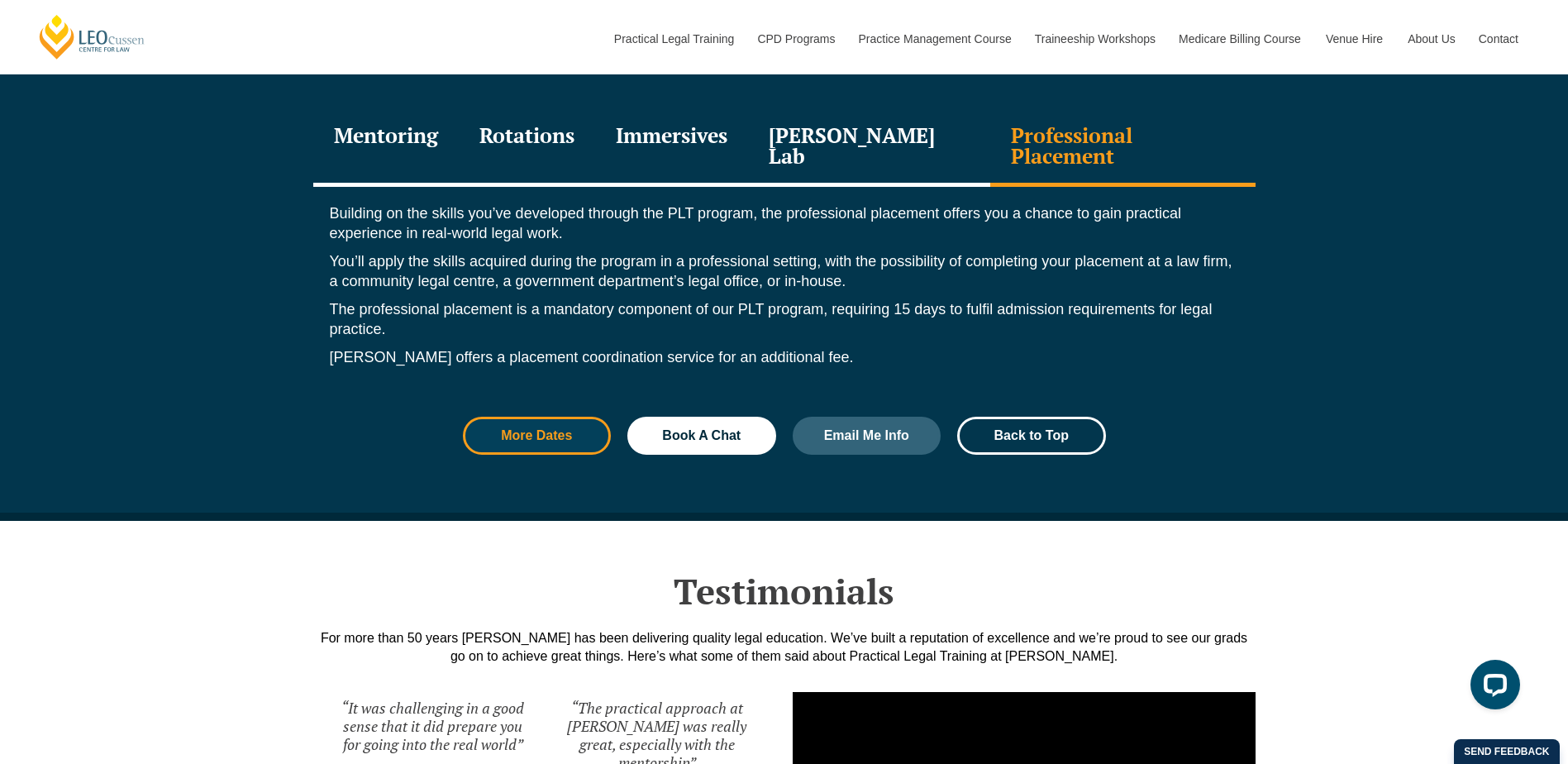
click at [520, 429] on span "More Dates" at bounding box center [537, 436] width 71 height 13
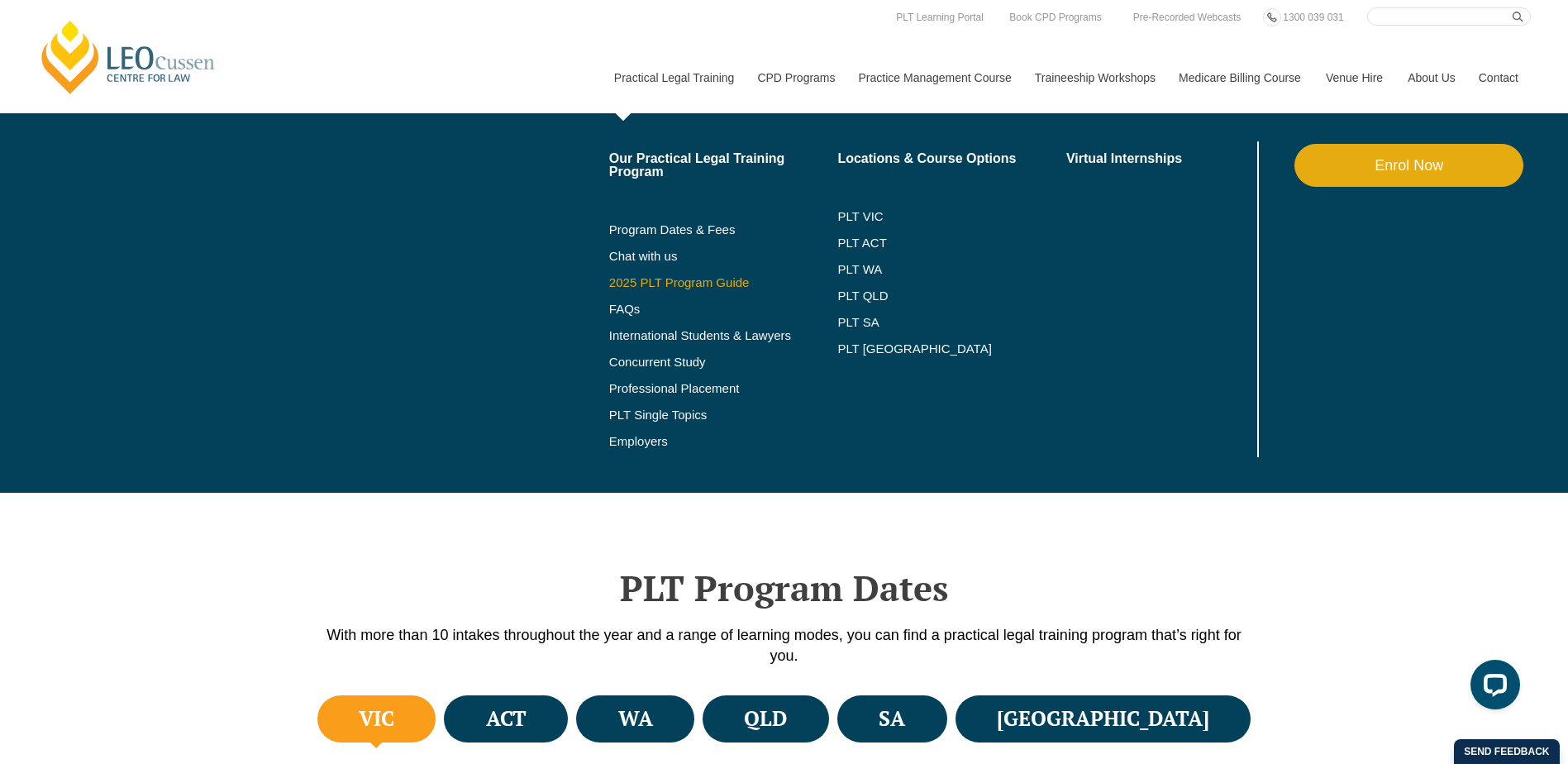
click at [663, 279] on link "2025 PLT Program Guide" at bounding box center [702, 283] width 187 height 13
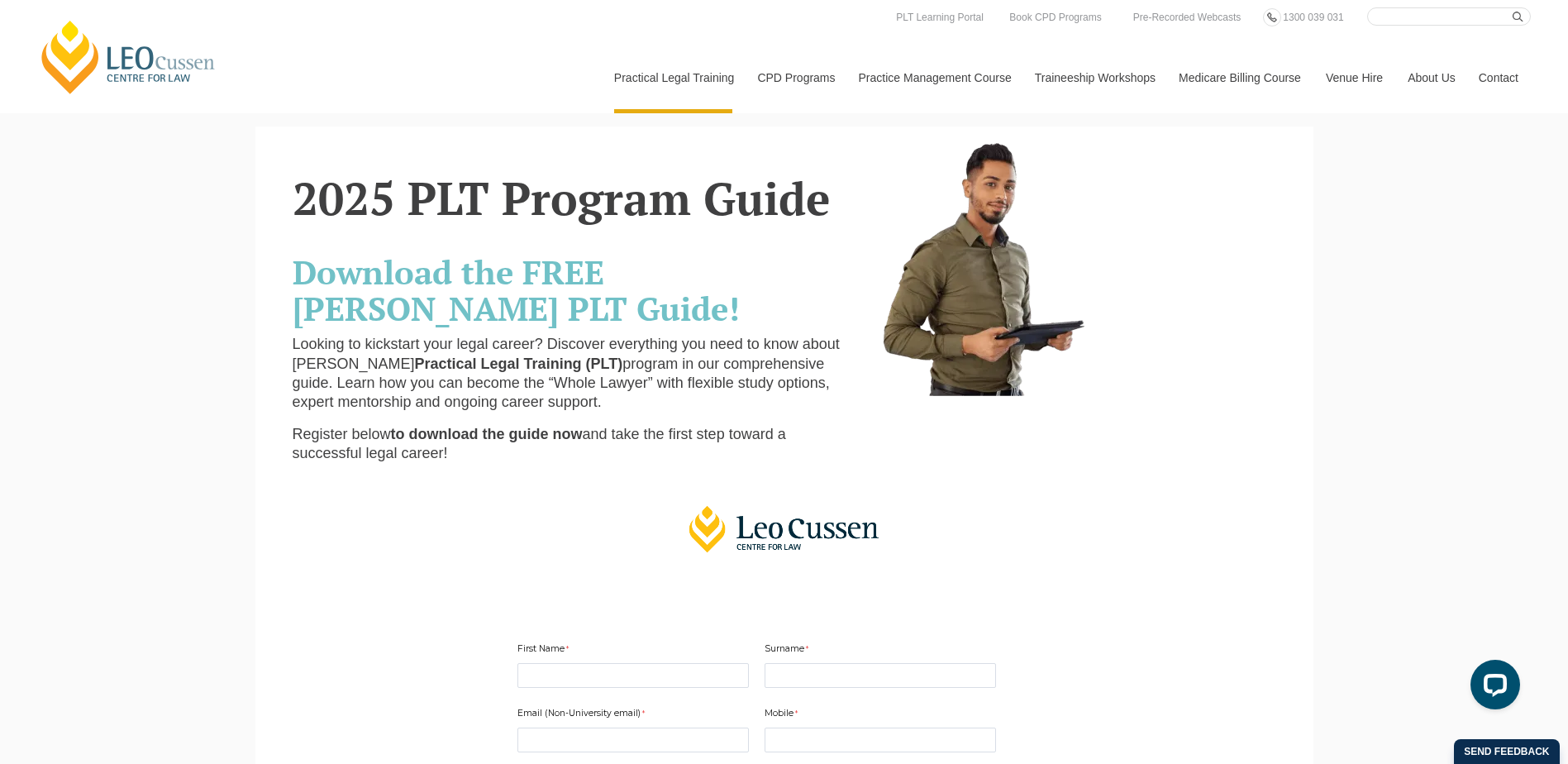
click at [1252, 83] on link "Medicare Billing Course" at bounding box center [1240, 77] width 147 height 71
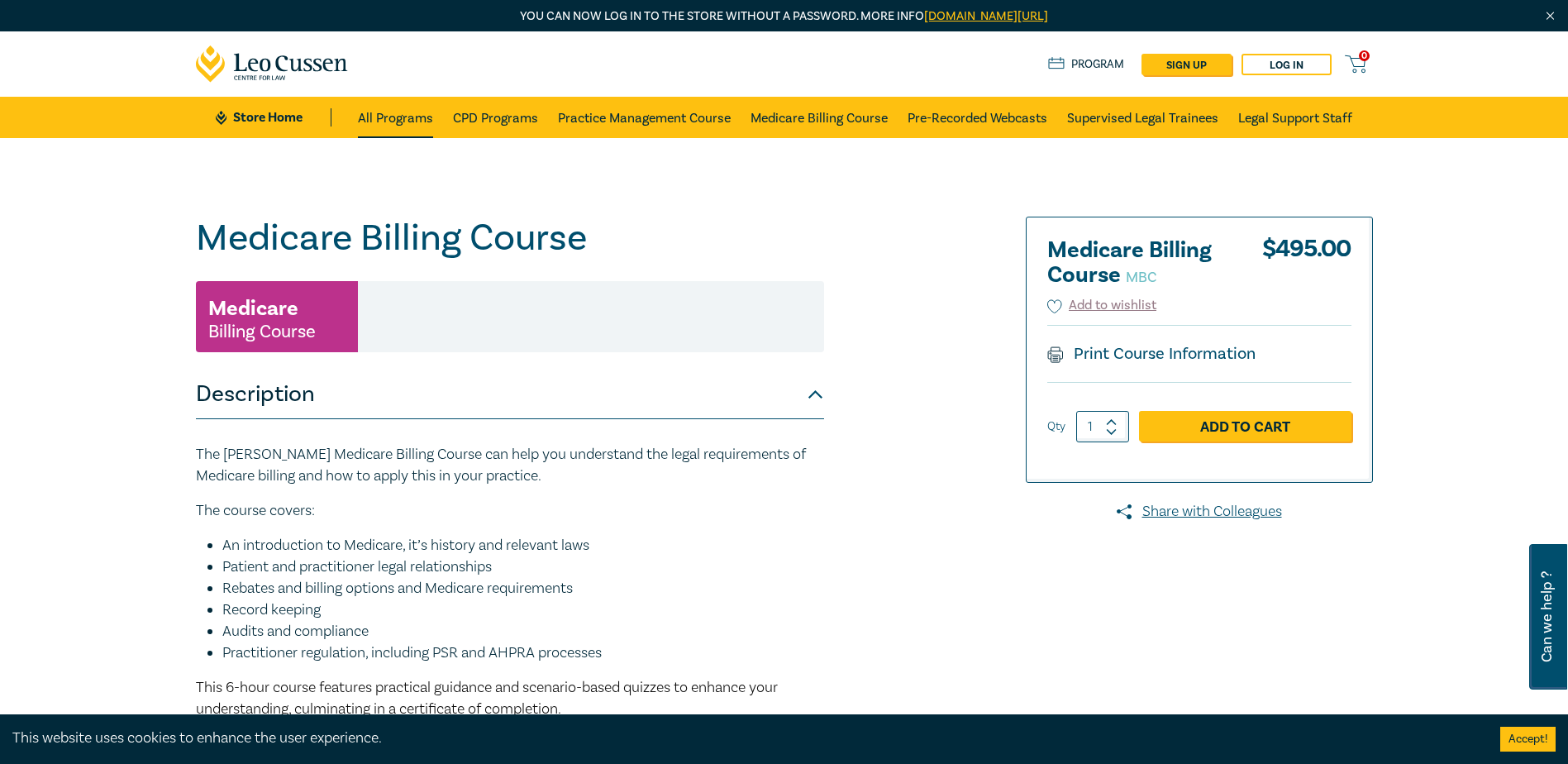
click at [400, 121] on link "All Programs" at bounding box center [395, 117] width 75 height 41
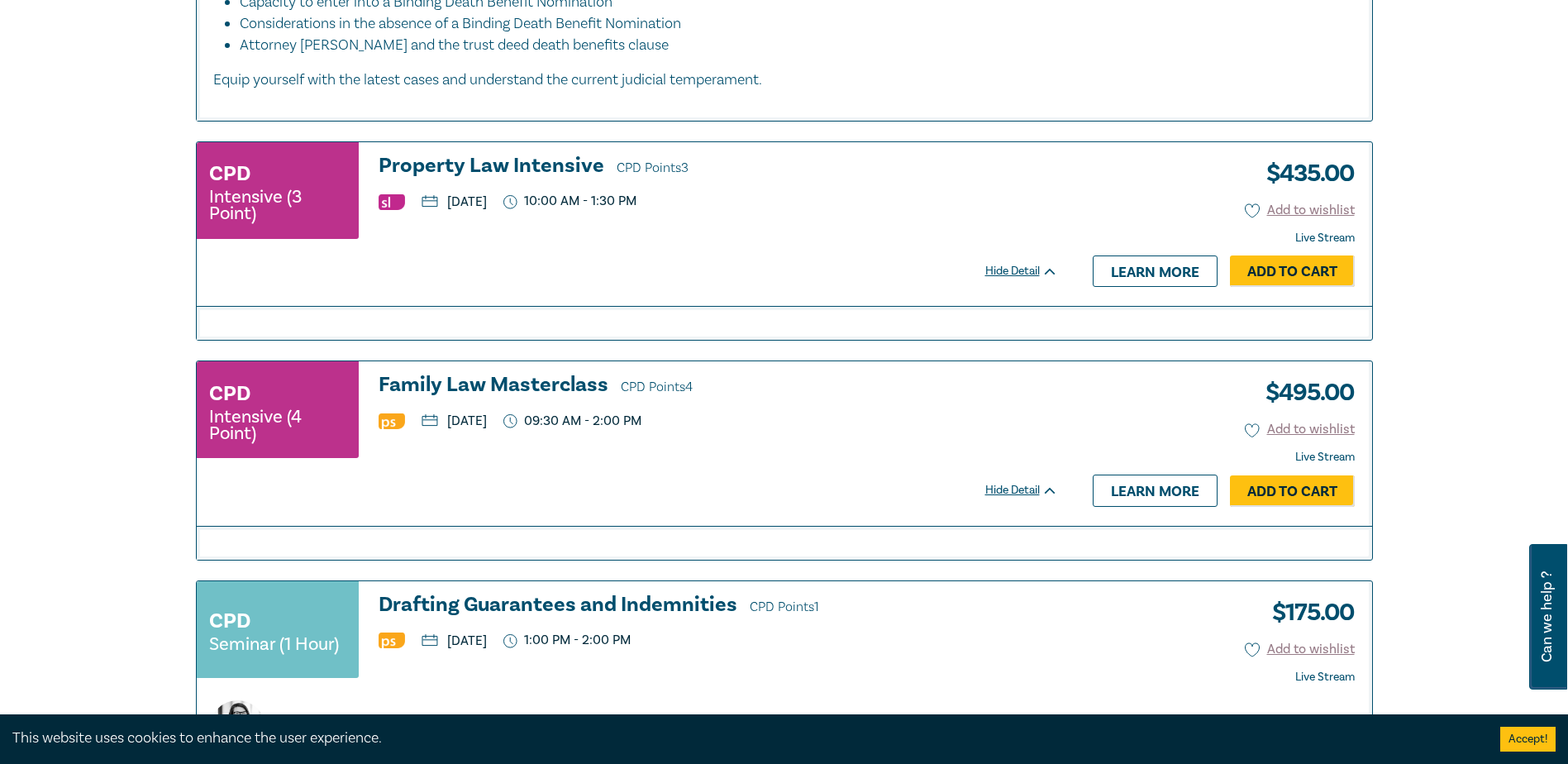
scroll to position [4051, 0]
